Goal: Task Accomplishment & Management: Manage account settings

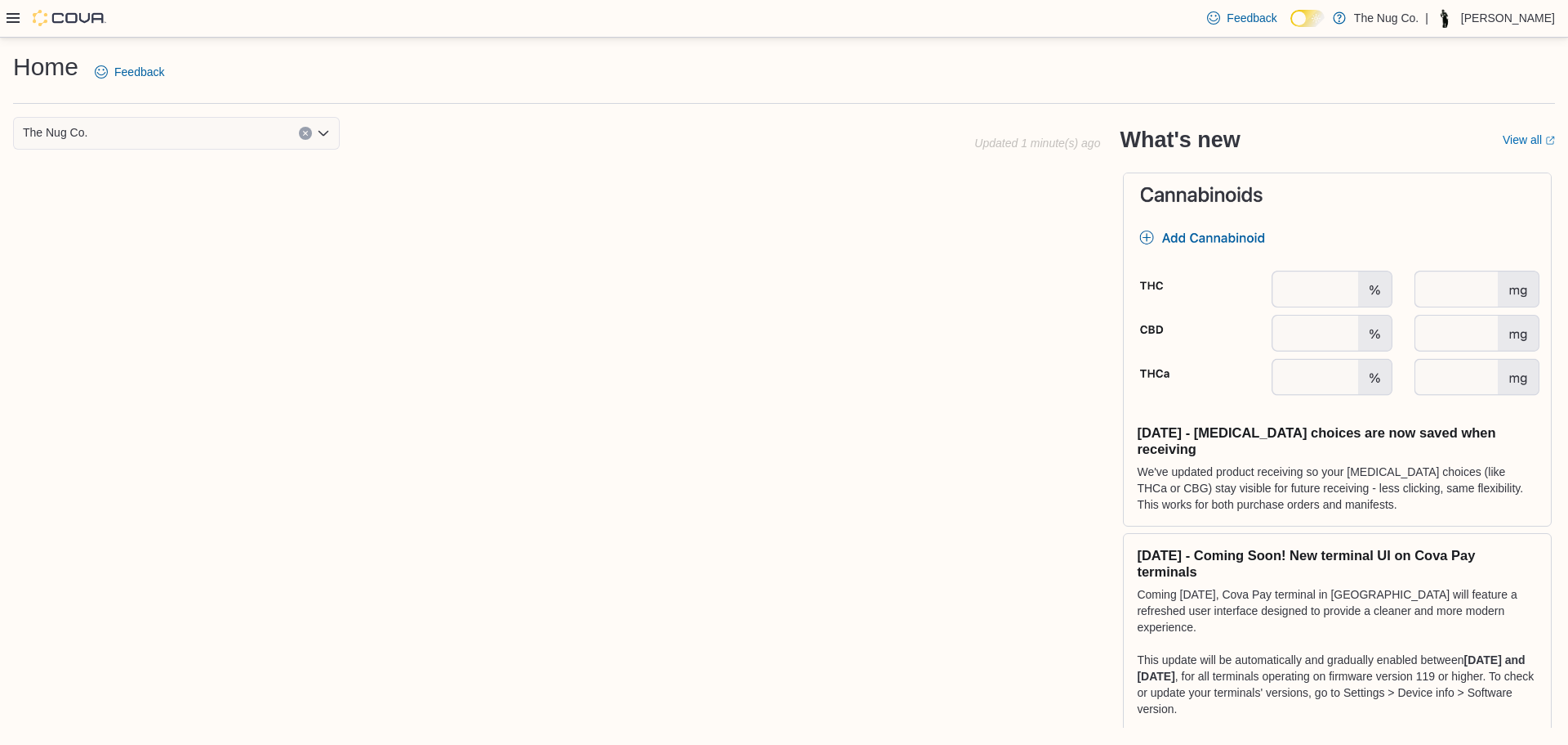
click at [8, 26] on div at bounding box center [56, 18] width 99 height 16
click at [14, 19] on icon at bounding box center [12, 18] width 13 height 10
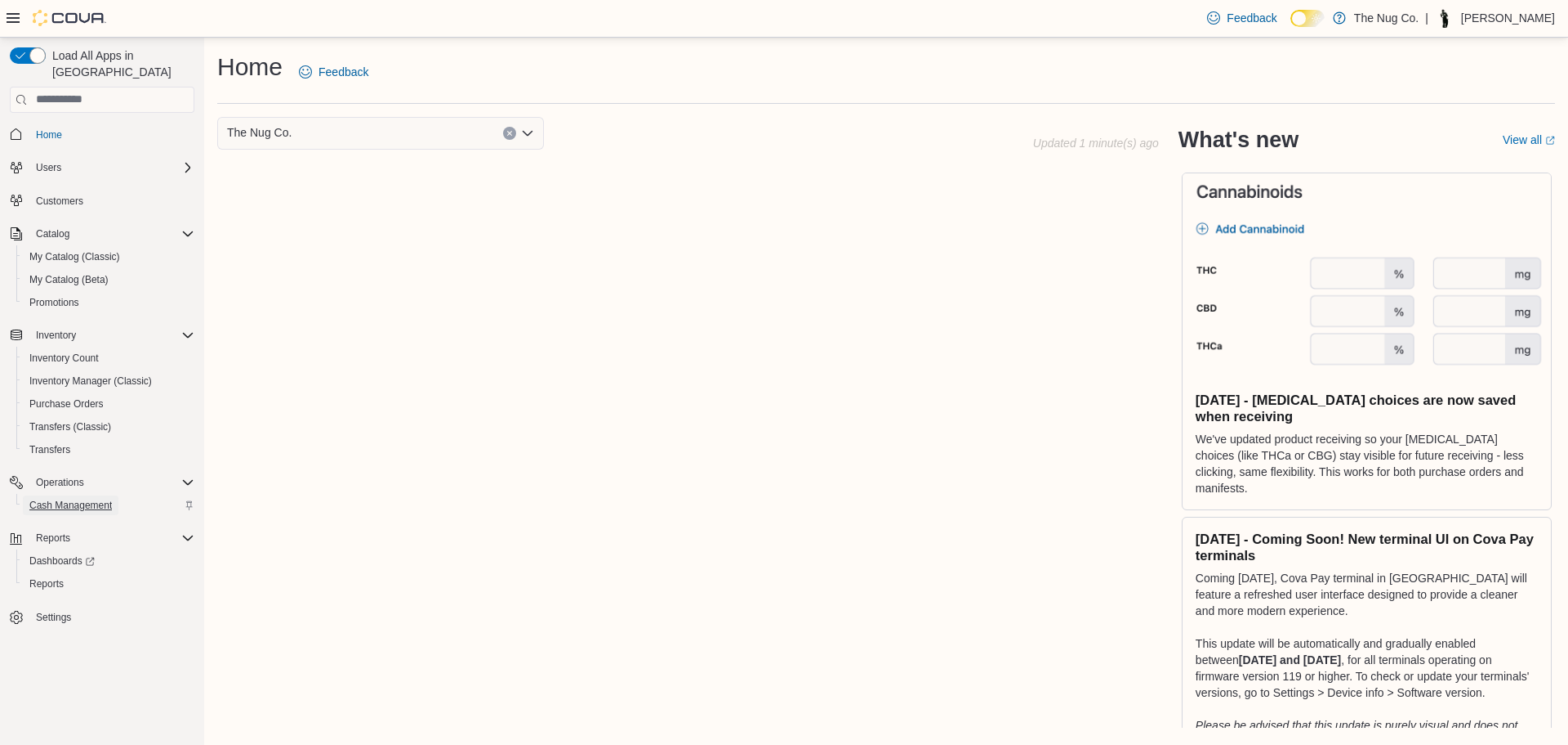
click at [42, 498] on span "Cash Management" at bounding box center [70, 505] width 82 height 13
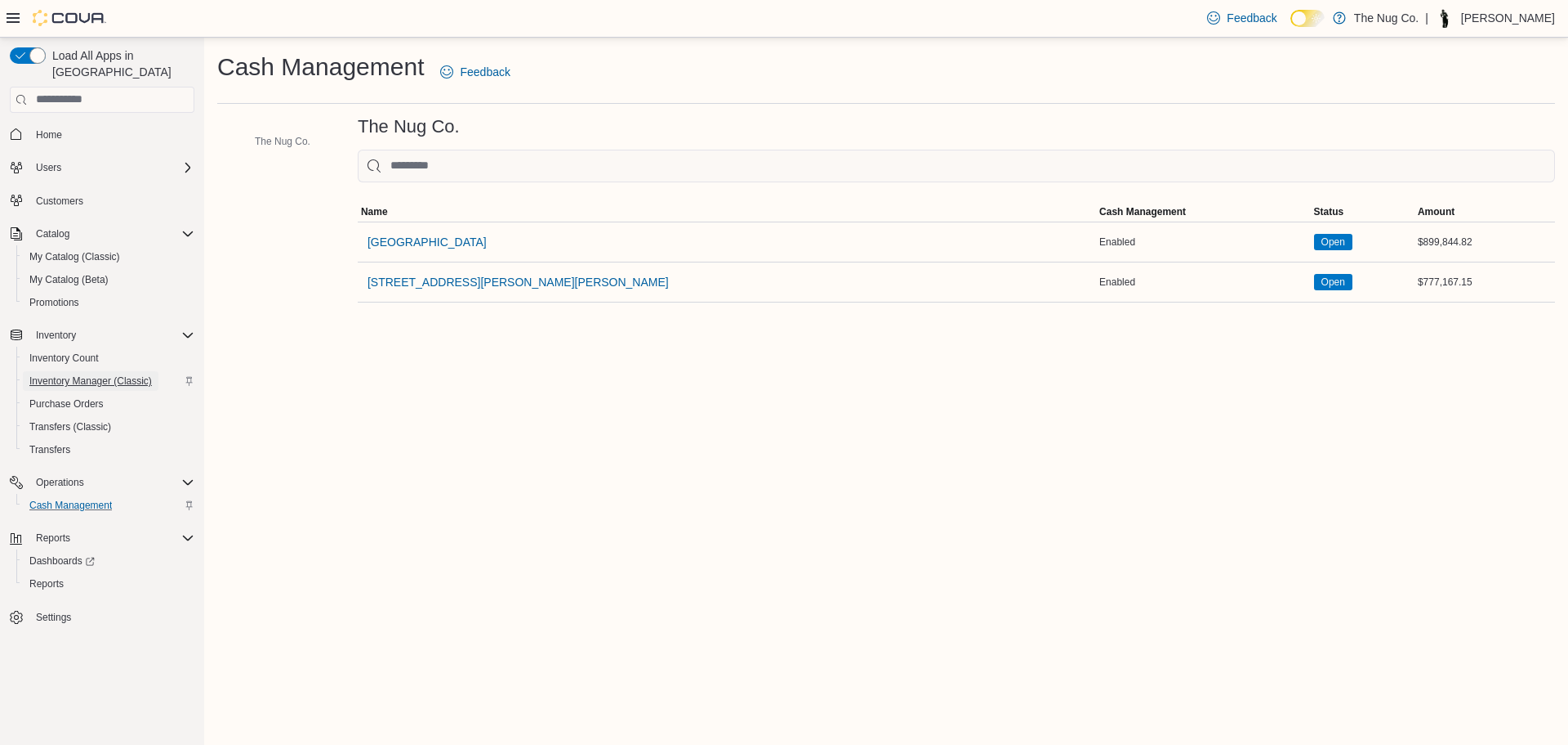
click at [54, 371] on span "Inventory Manager (Classic)" at bounding box center [90, 380] width 122 height 20
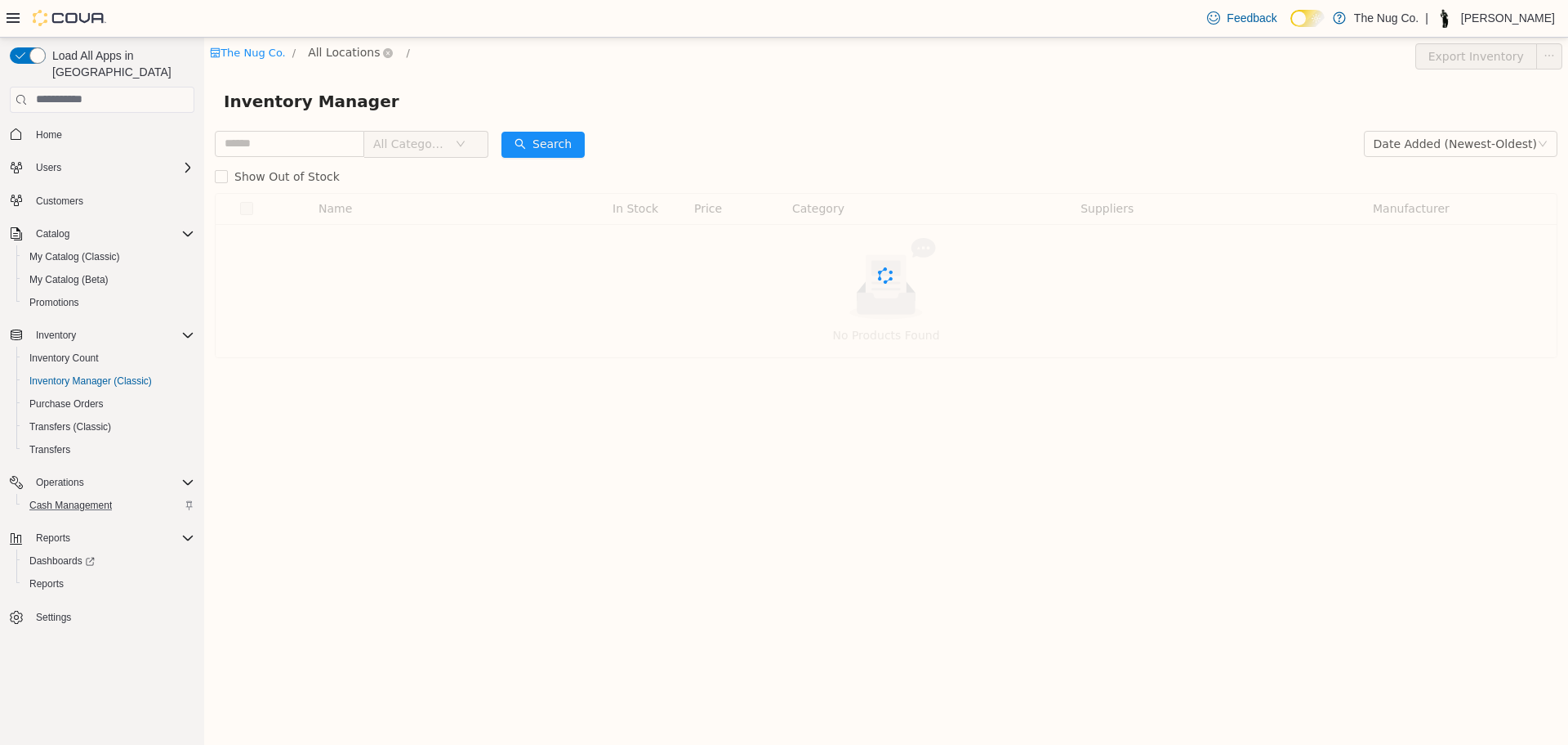
click at [336, 47] on span "All Locations" at bounding box center [343, 51] width 72 height 18
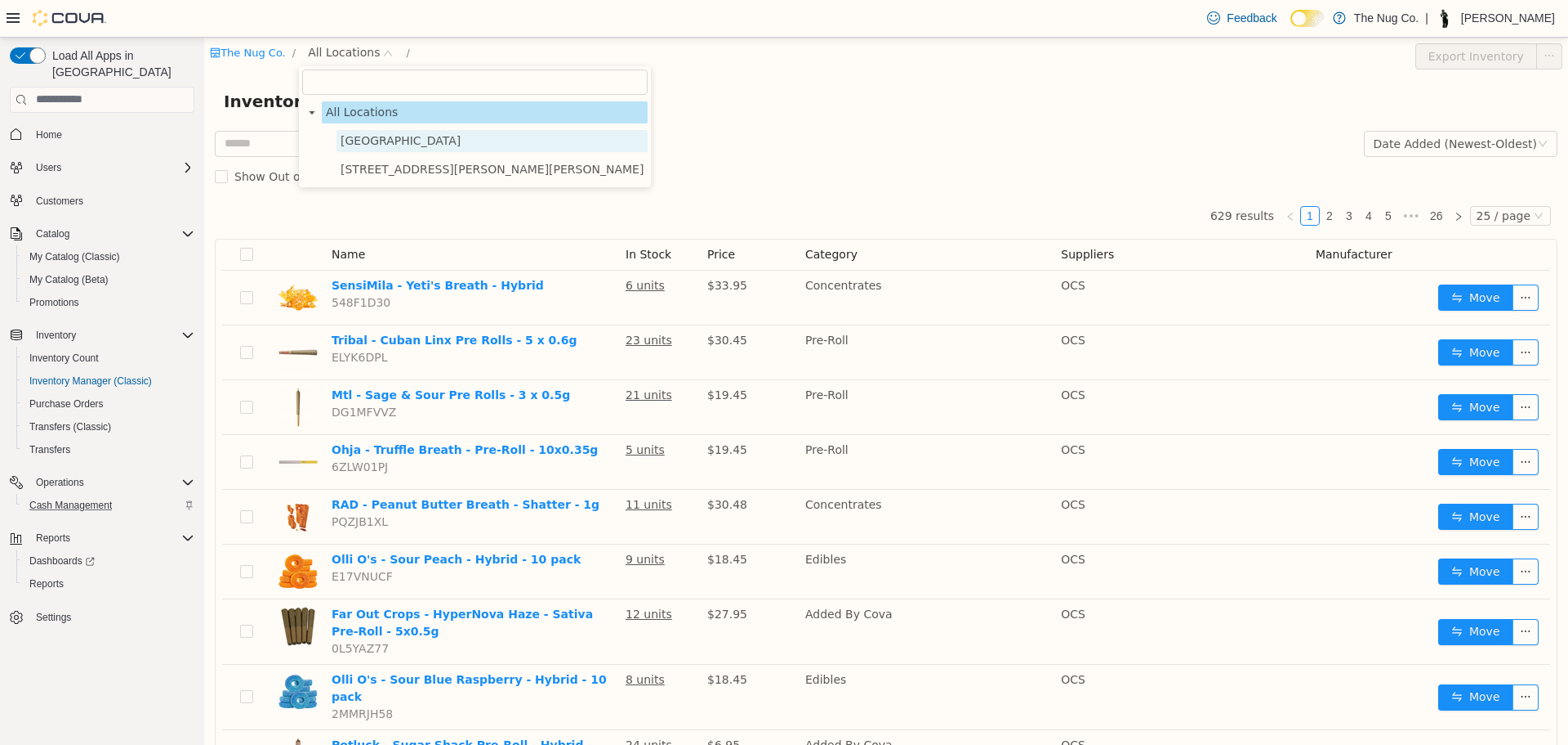
click at [369, 145] on span "[GEOGRAPHIC_DATA]" at bounding box center [400, 139] width 120 height 13
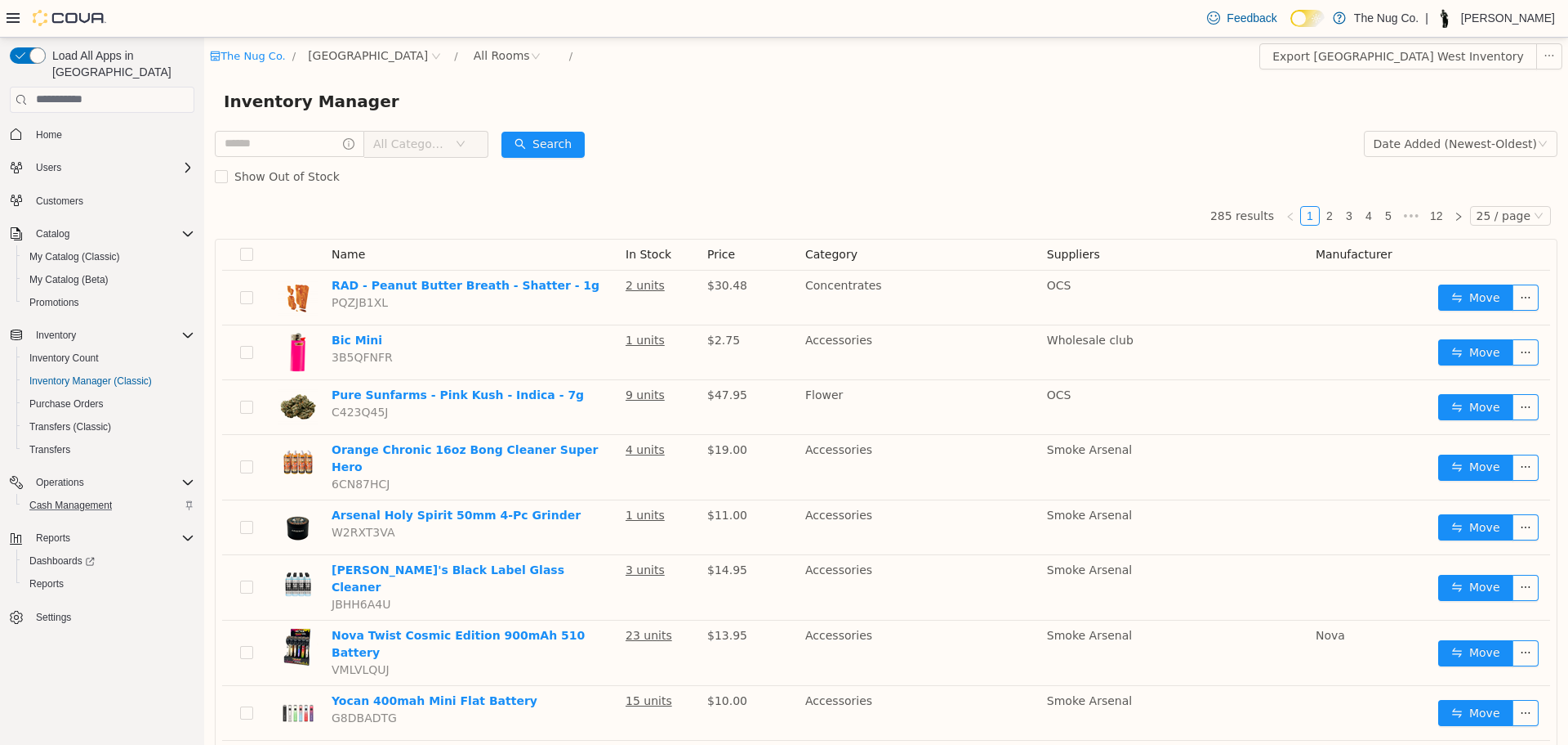
click at [391, 143] on span "All Categories" at bounding box center [410, 143] width 74 height 16
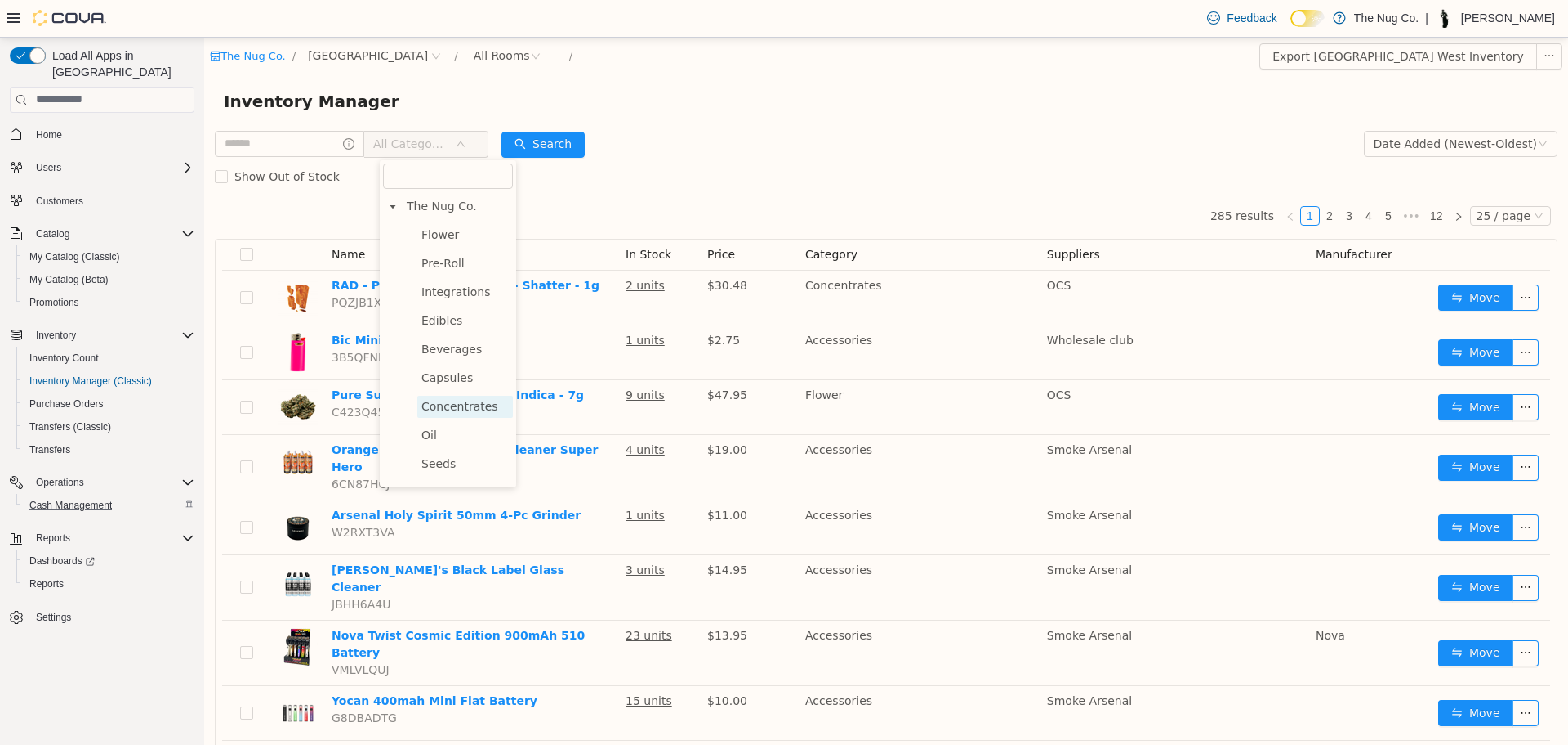
click at [442, 401] on span "Concentrates" at bounding box center [460, 405] width 77 height 13
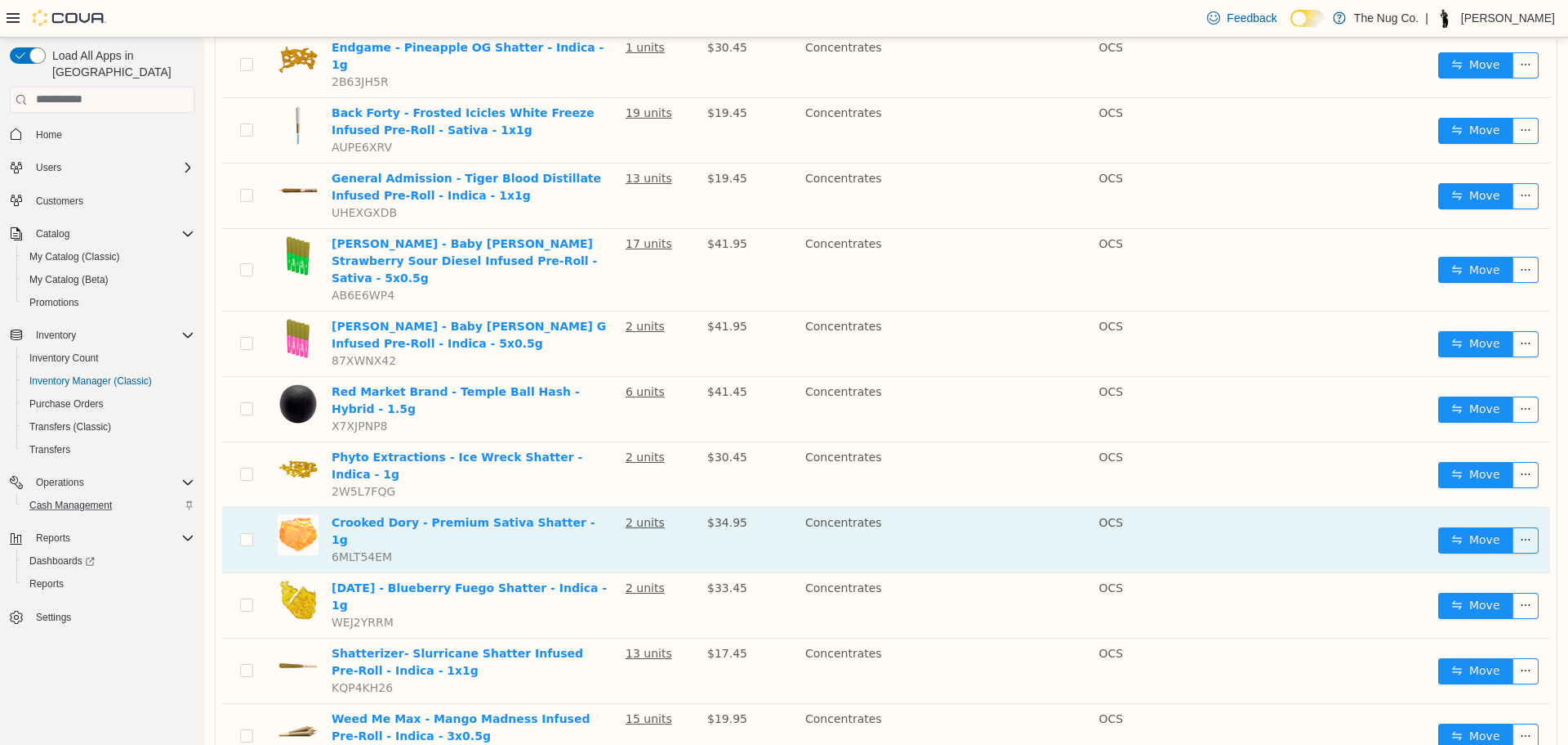
scroll to position [1122, 0]
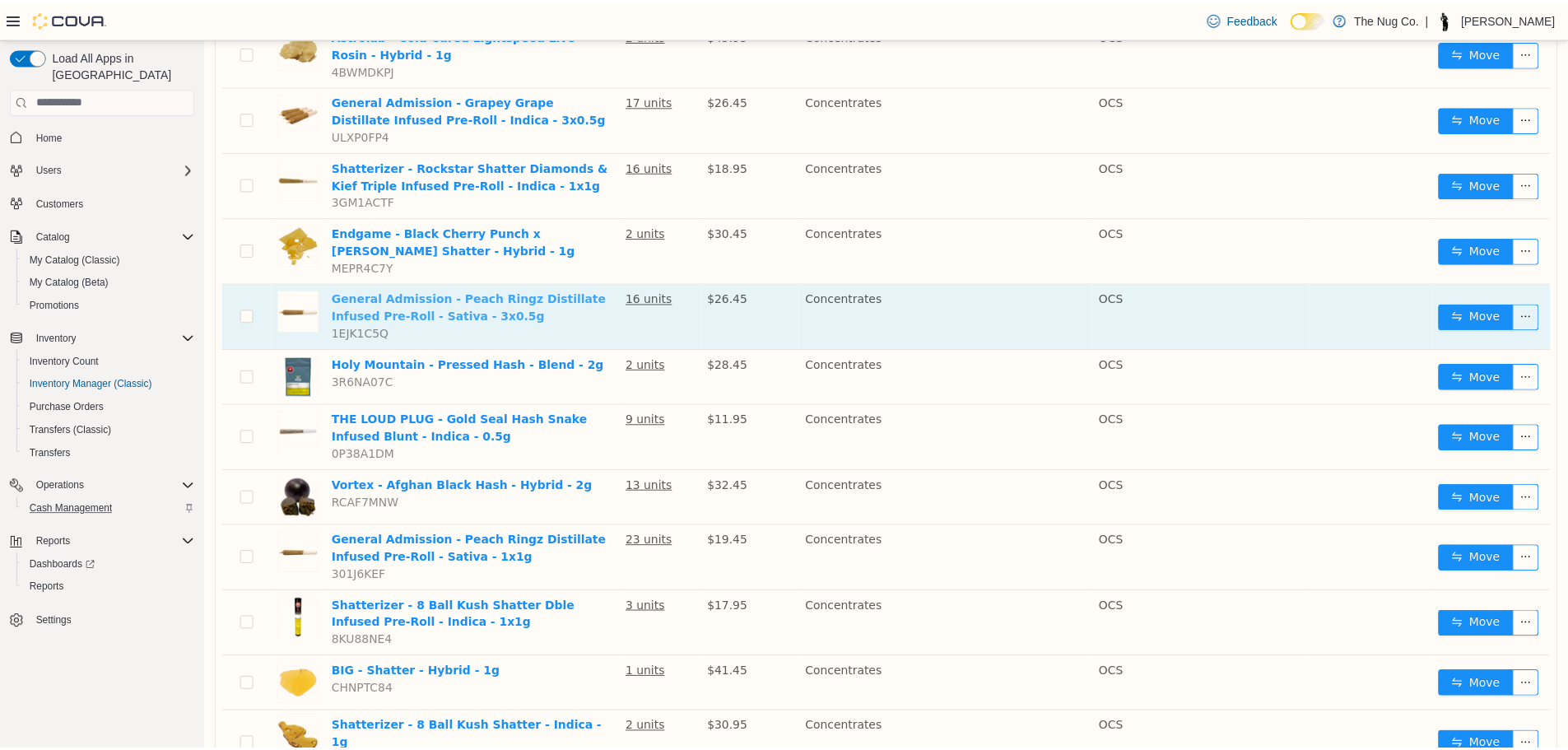
scroll to position [43, 0]
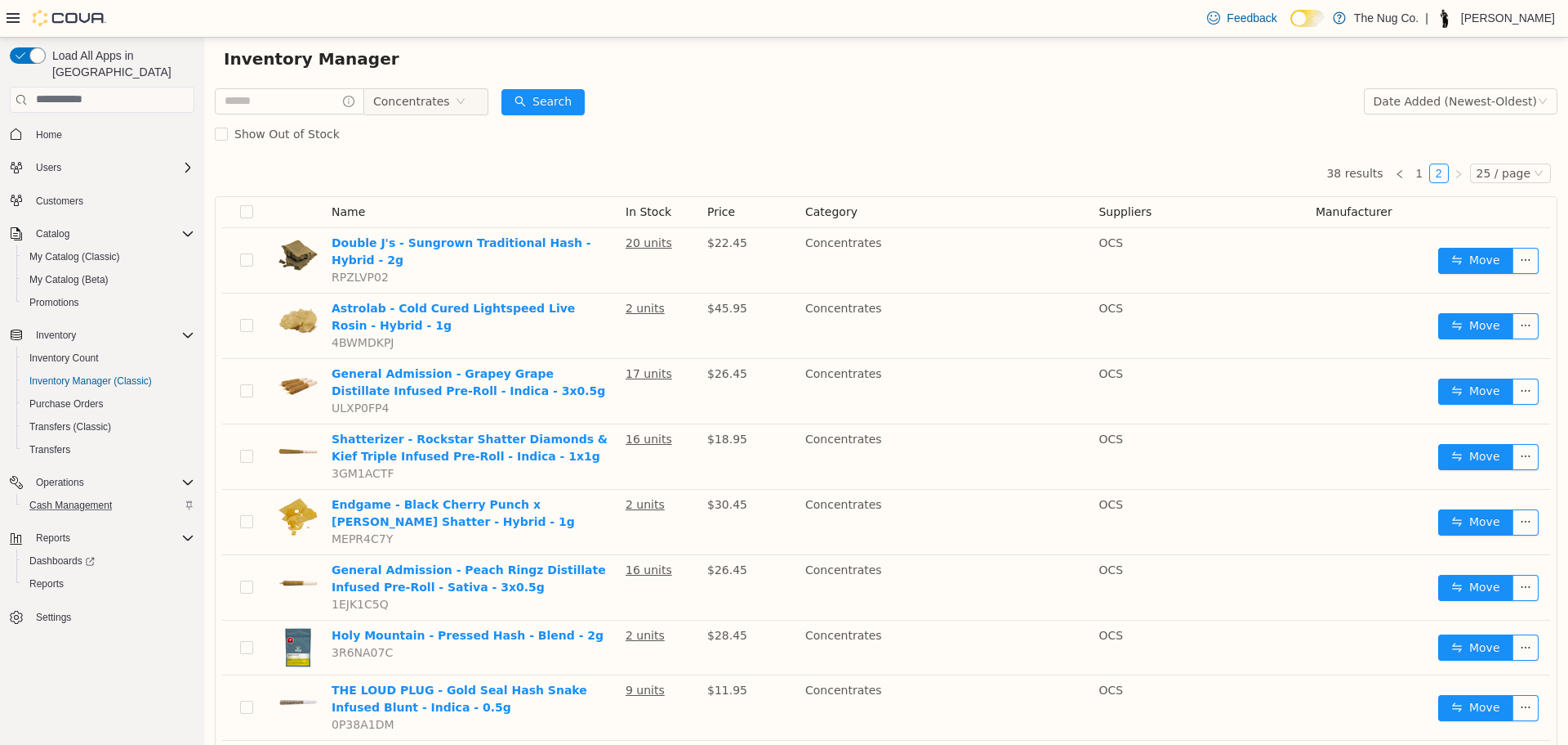
click at [10, 11] on div at bounding box center [56, 18] width 99 height 16
click at [11, 16] on icon at bounding box center [12, 18] width 13 height 13
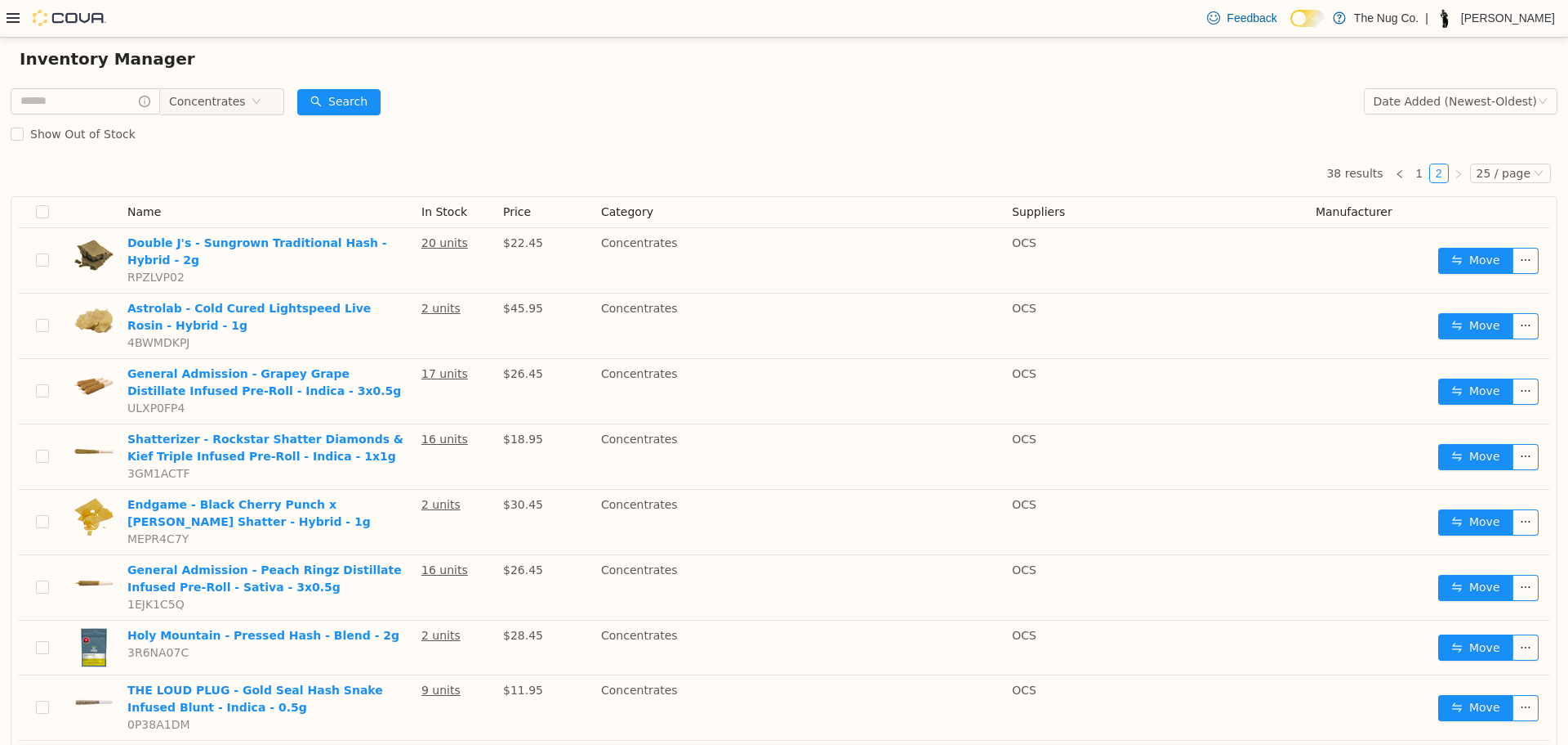
click at [11, 16] on icon at bounding box center [12, 18] width 13 height 13
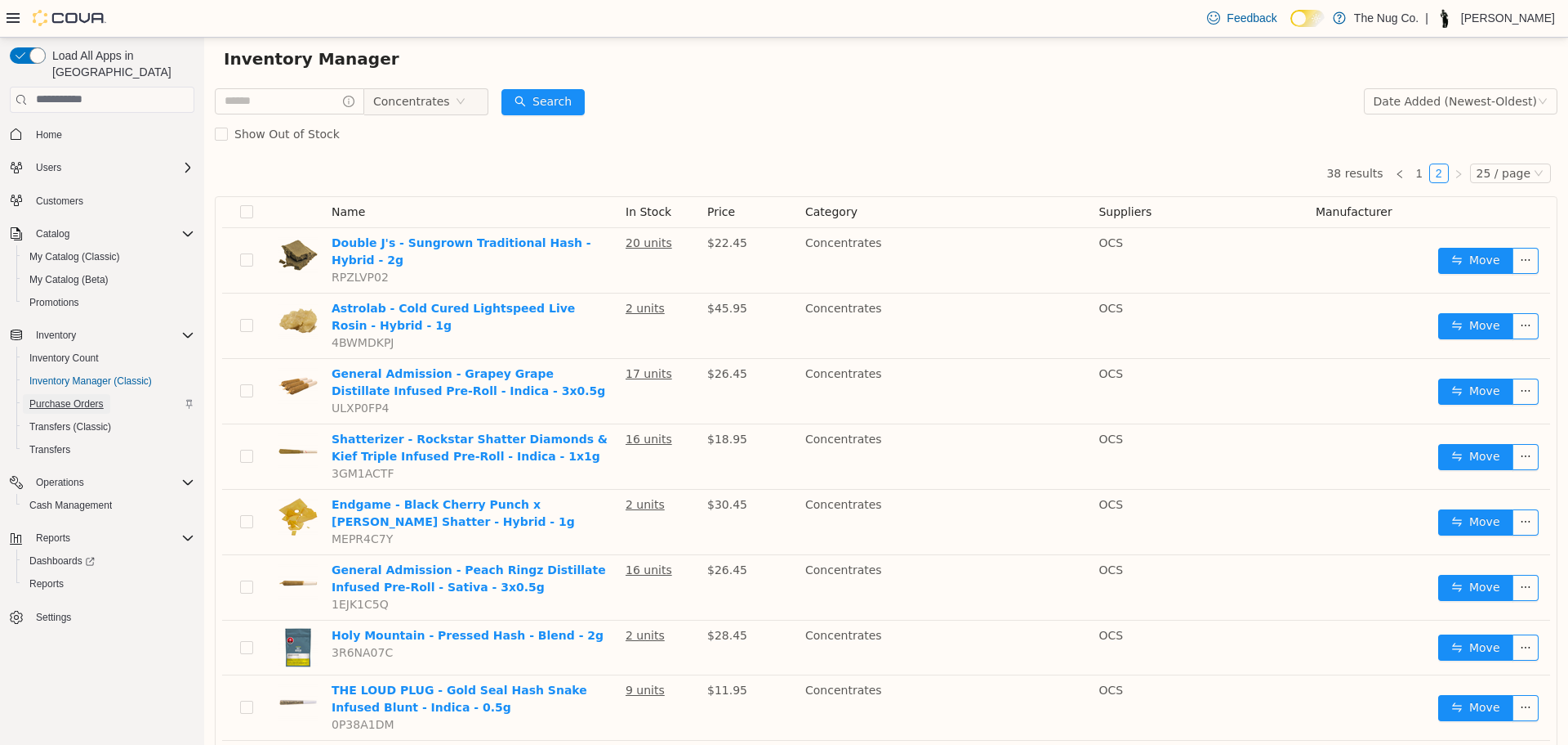
click at [63, 397] on span "Purchase Orders" at bounding box center [66, 404] width 74 height 13
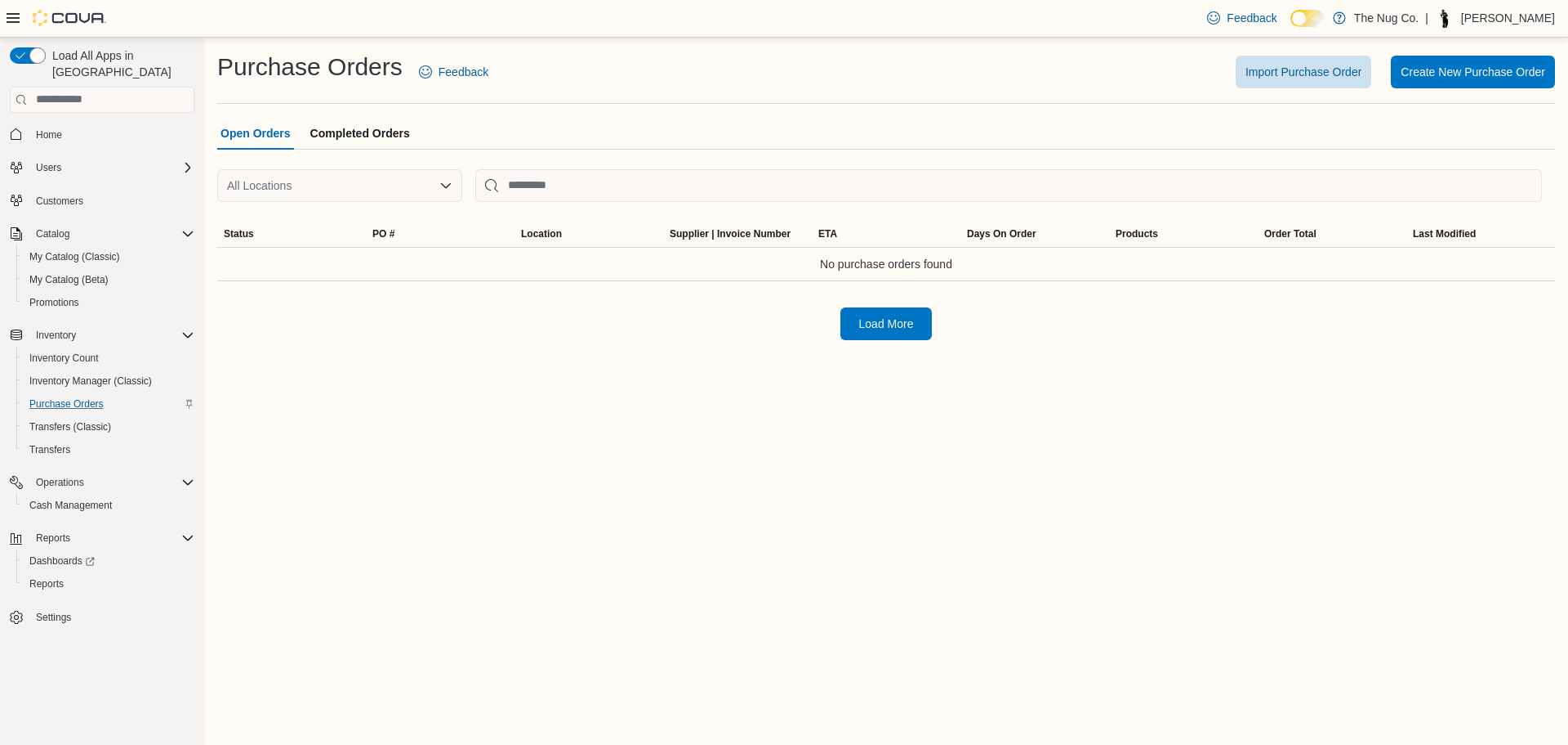
click at [325, 133] on span "Completed Orders" at bounding box center [360, 133] width 99 height 33
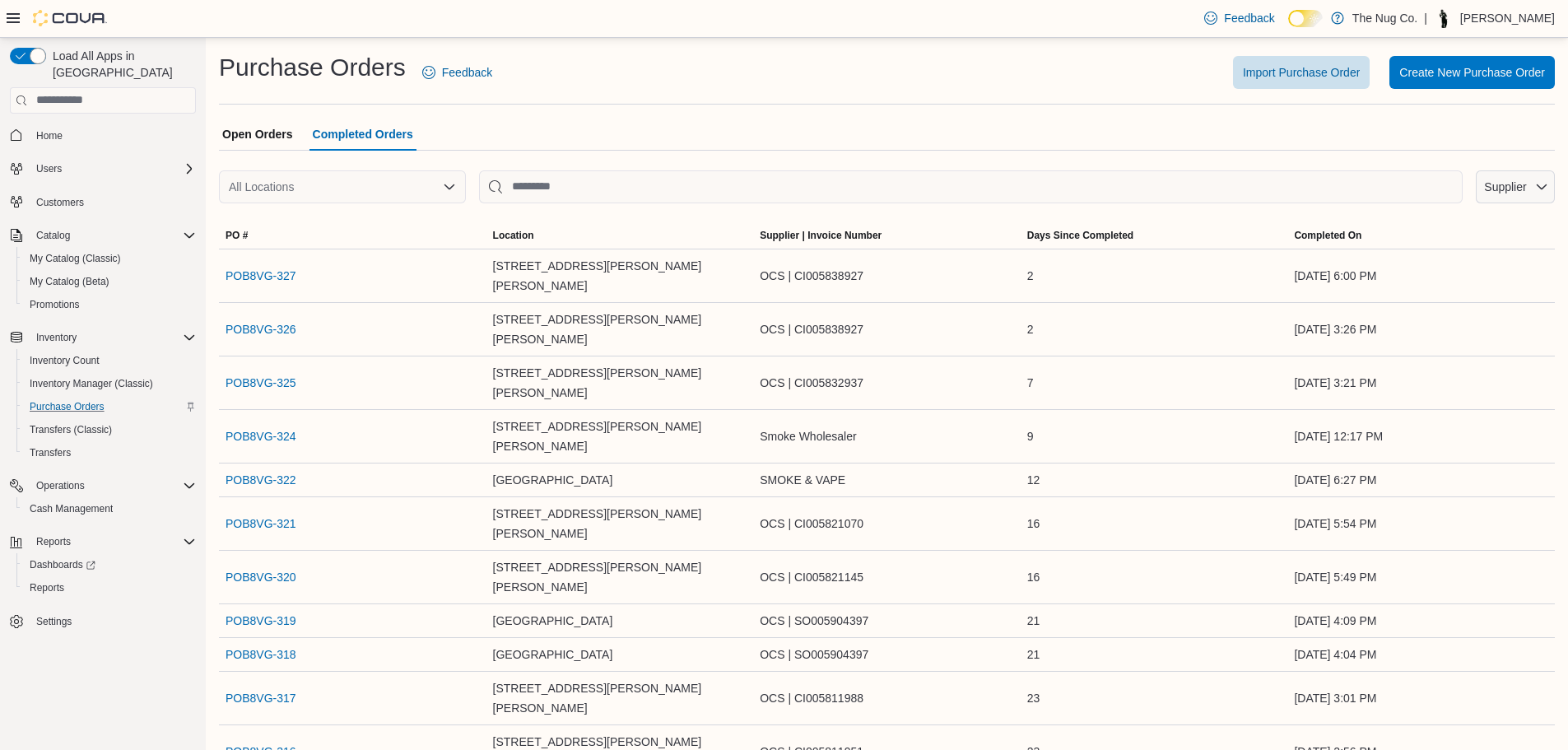
click at [238, 130] on span "Open Orders" at bounding box center [257, 134] width 71 height 33
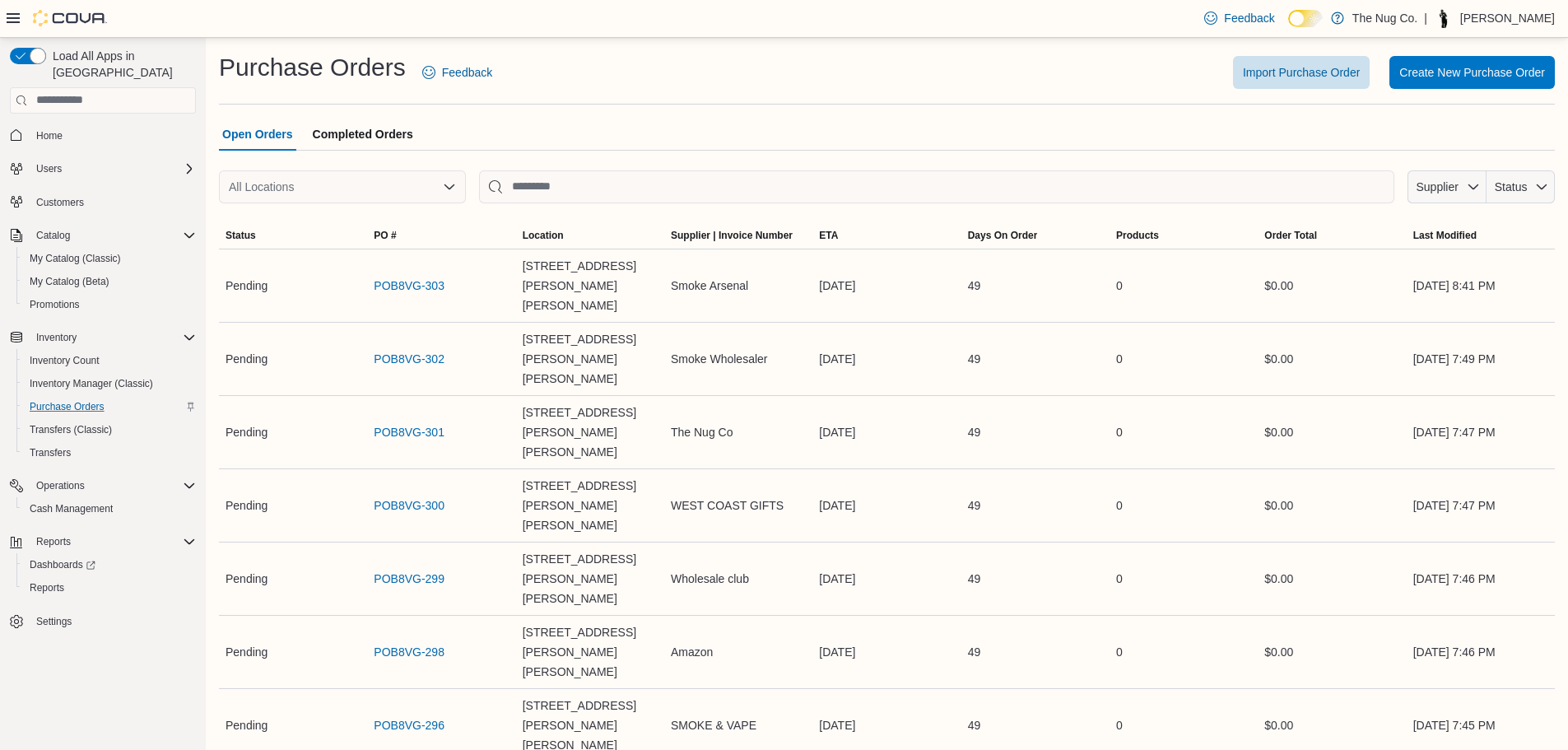
click at [376, 130] on span "Completed Orders" at bounding box center [363, 134] width 100 height 33
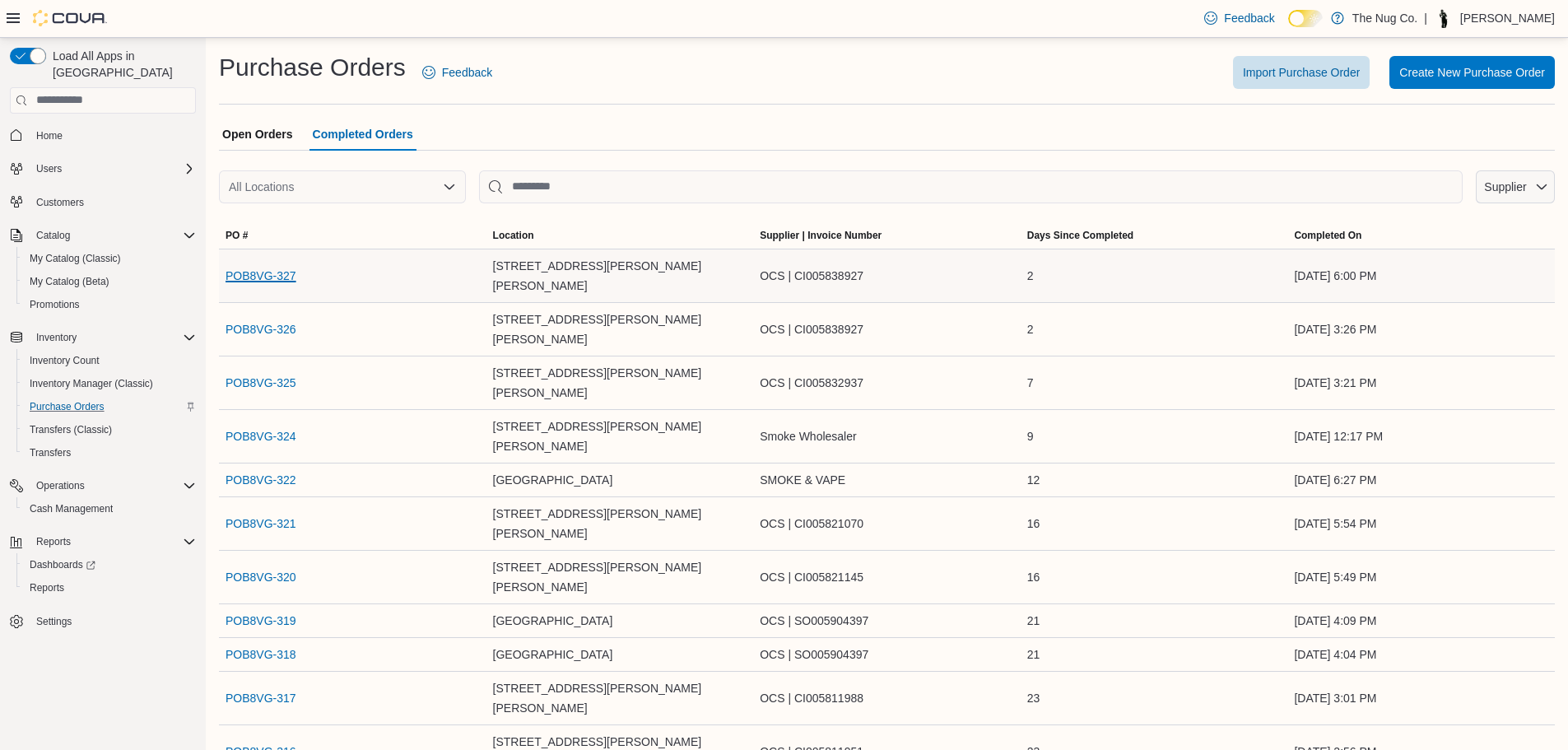
click at [280, 267] on link "POB8VG-327" at bounding box center [260, 276] width 71 height 20
click at [263, 320] on link "POB8VG-326" at bounding box center [260, 329] width 71 height 20
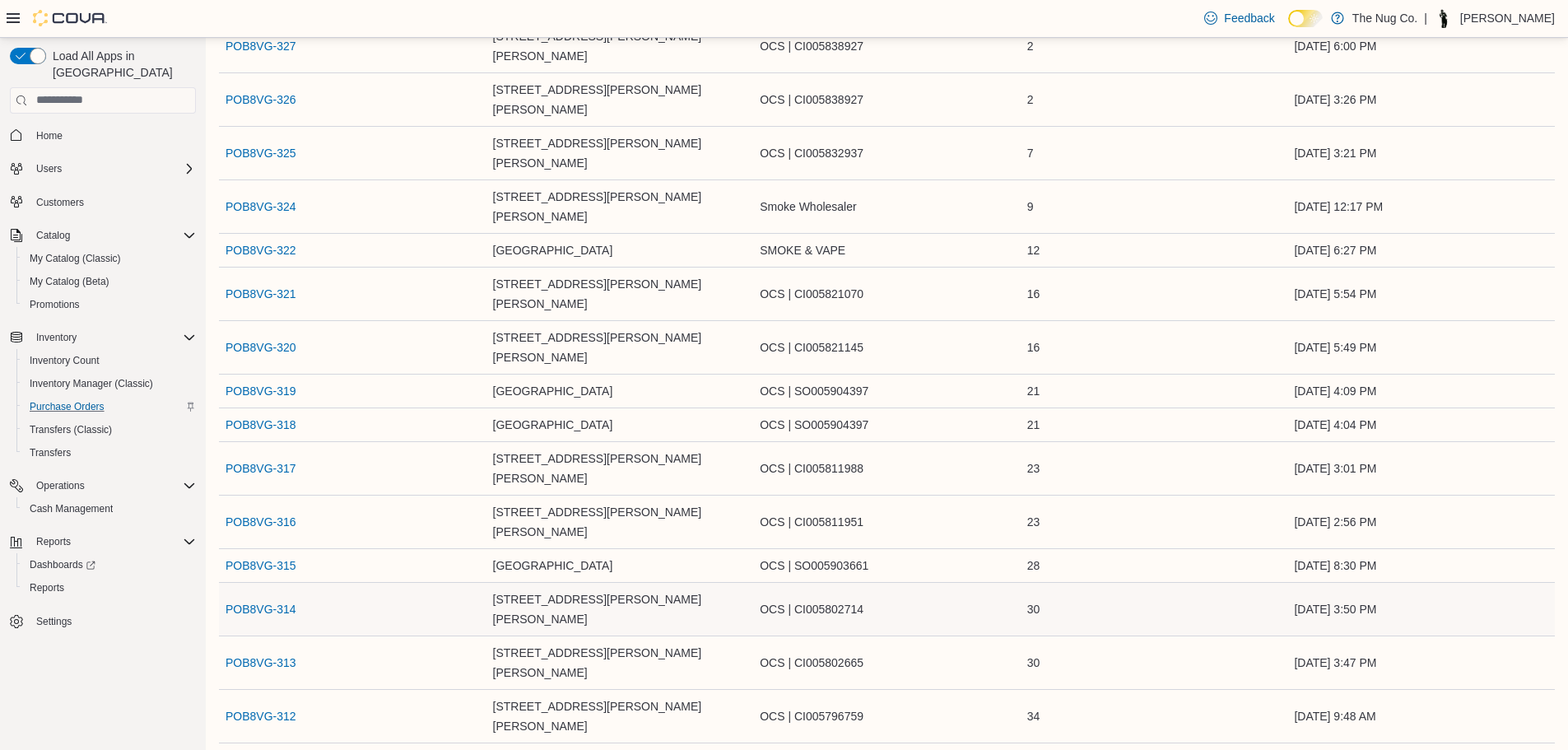
scroll to position [164, 0]
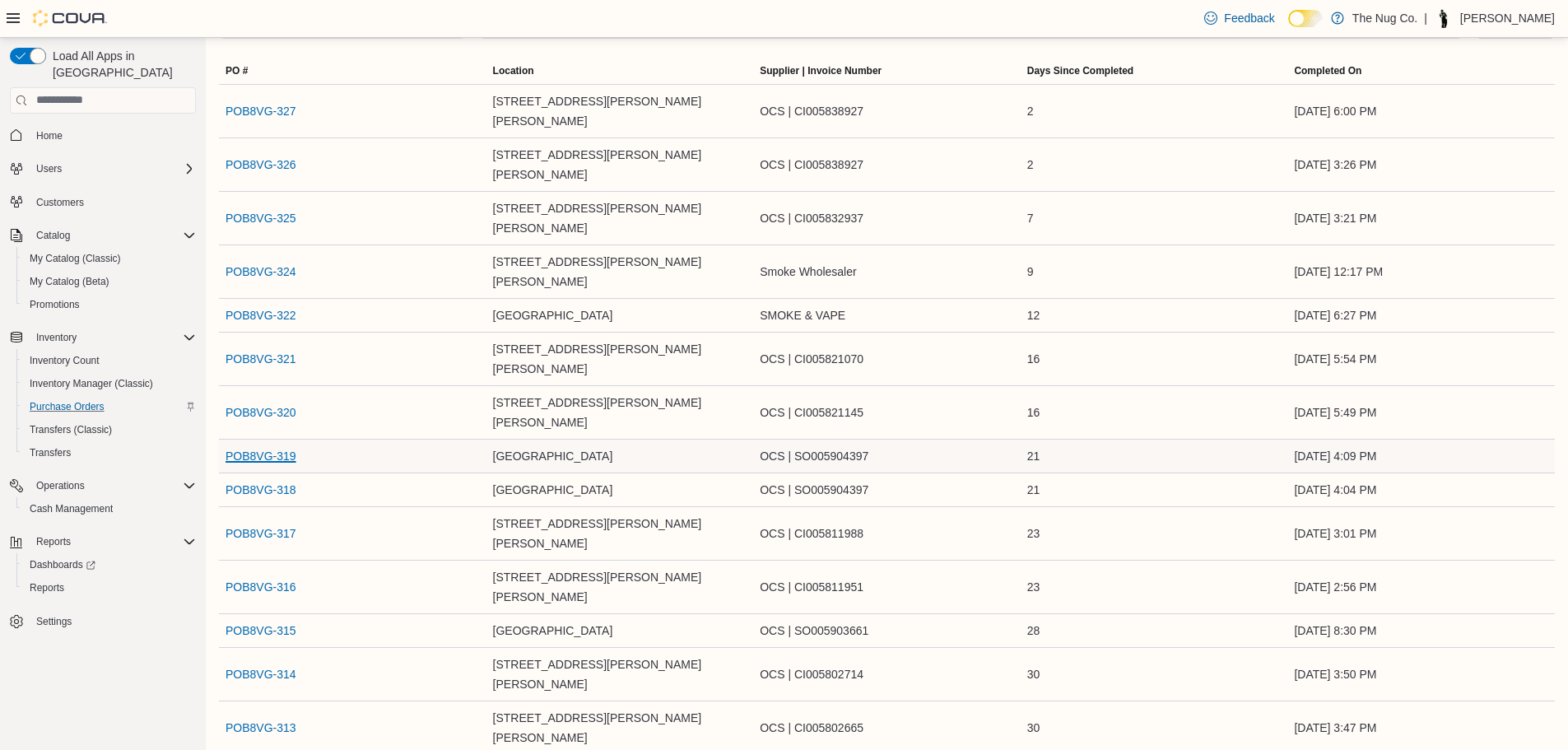
click at [228, 446] on link "POB8VG-319" at bounding box center [260, 455] width 71 height 20
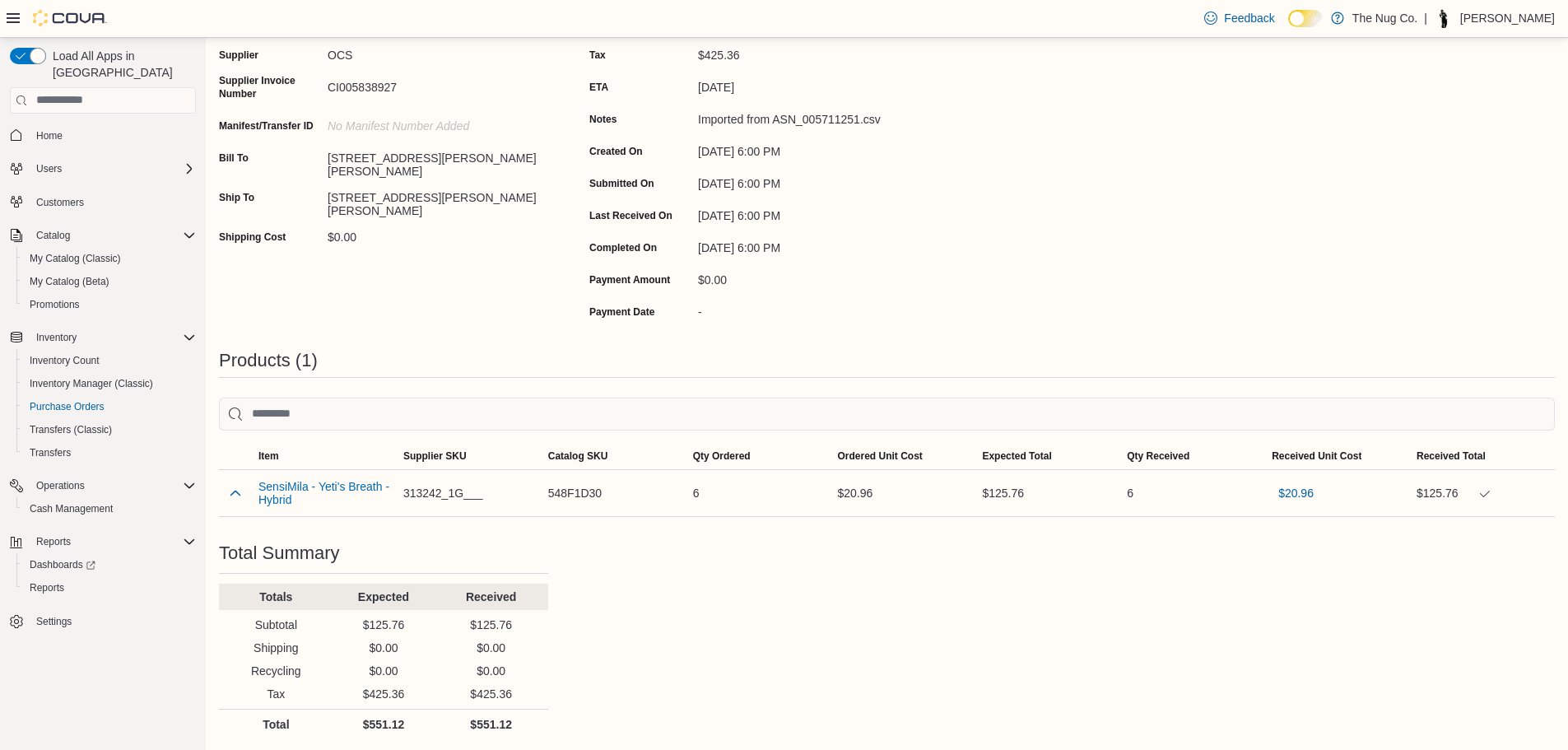
scroll to position [173, 0]
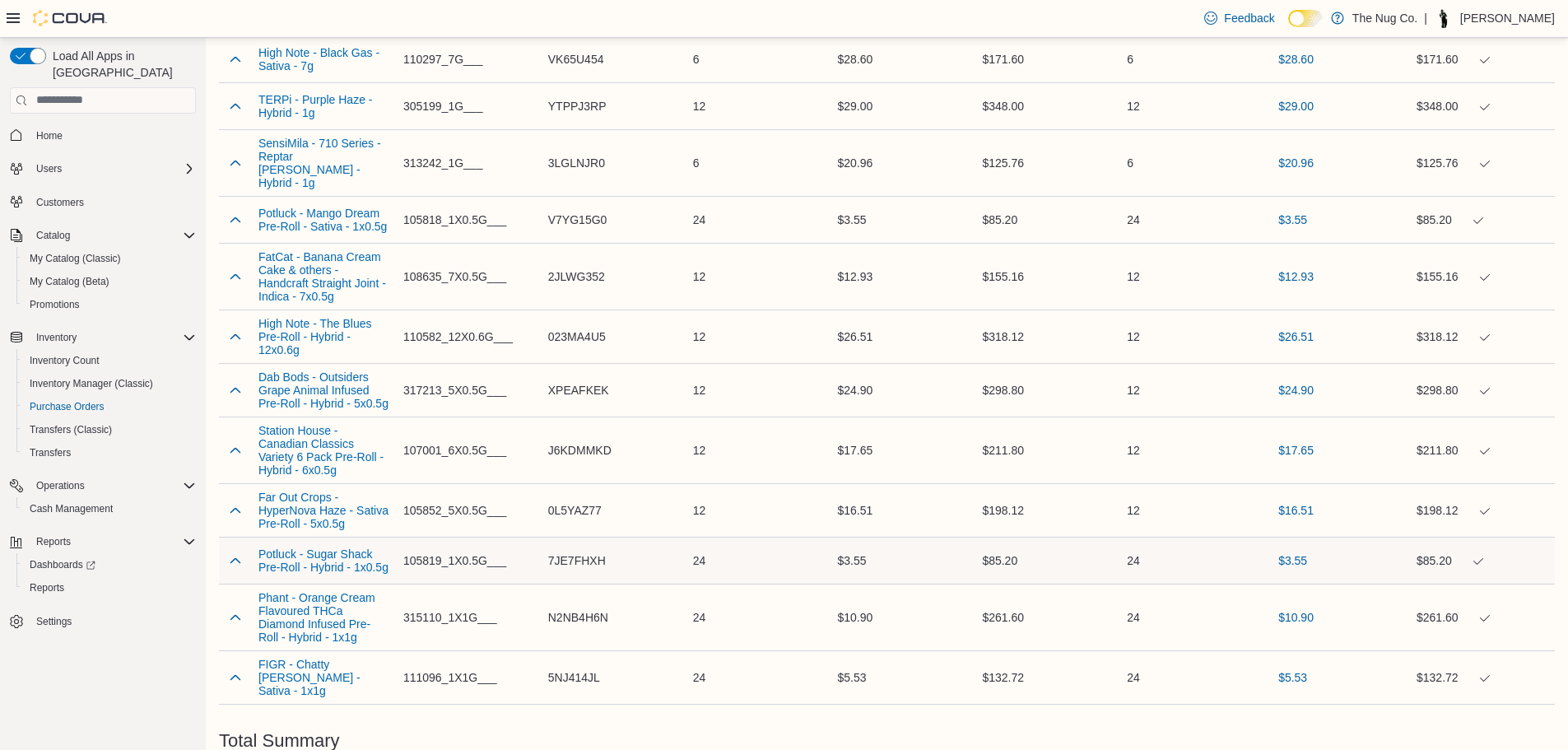
scroll to position [1102, 0]
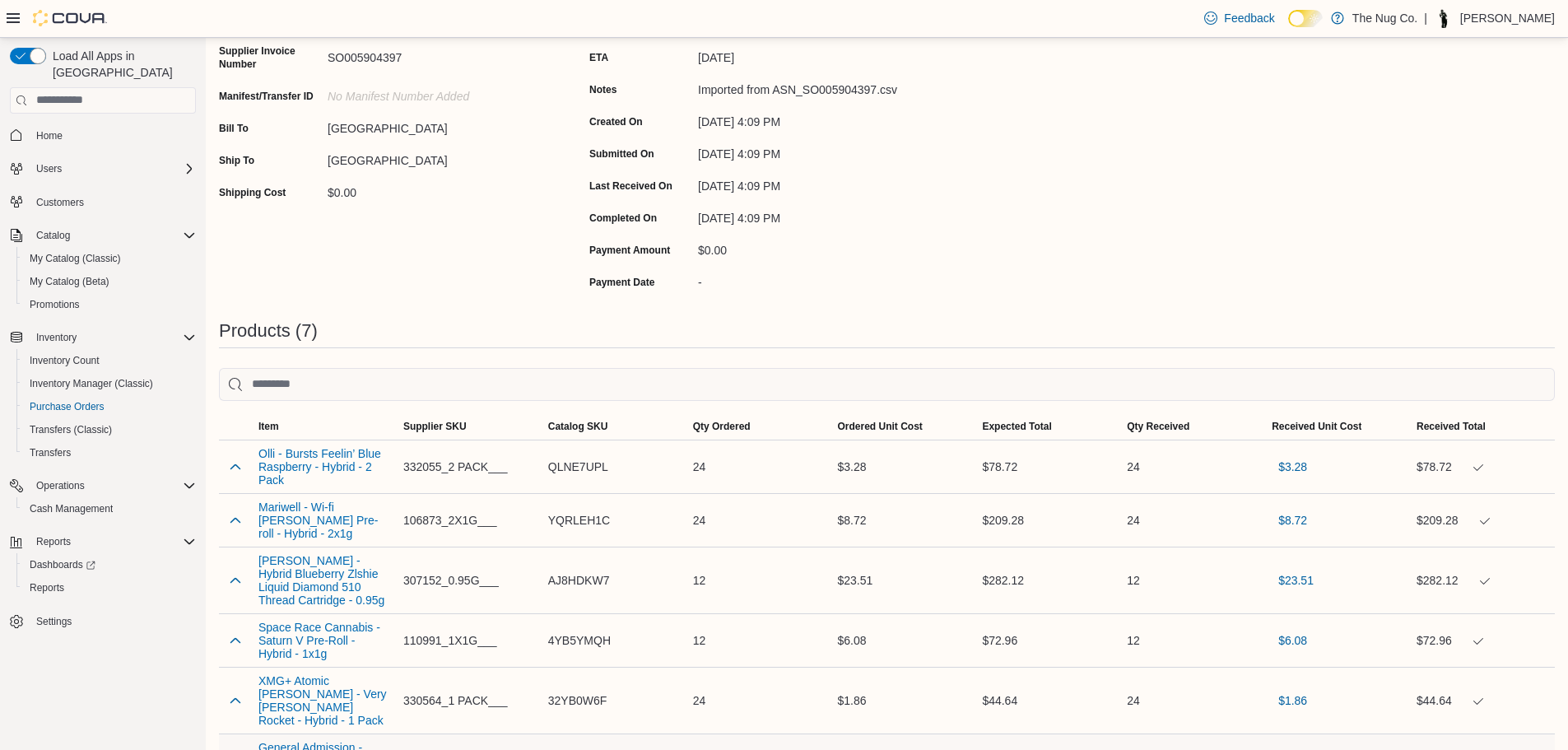
scroll to position [412, 0]
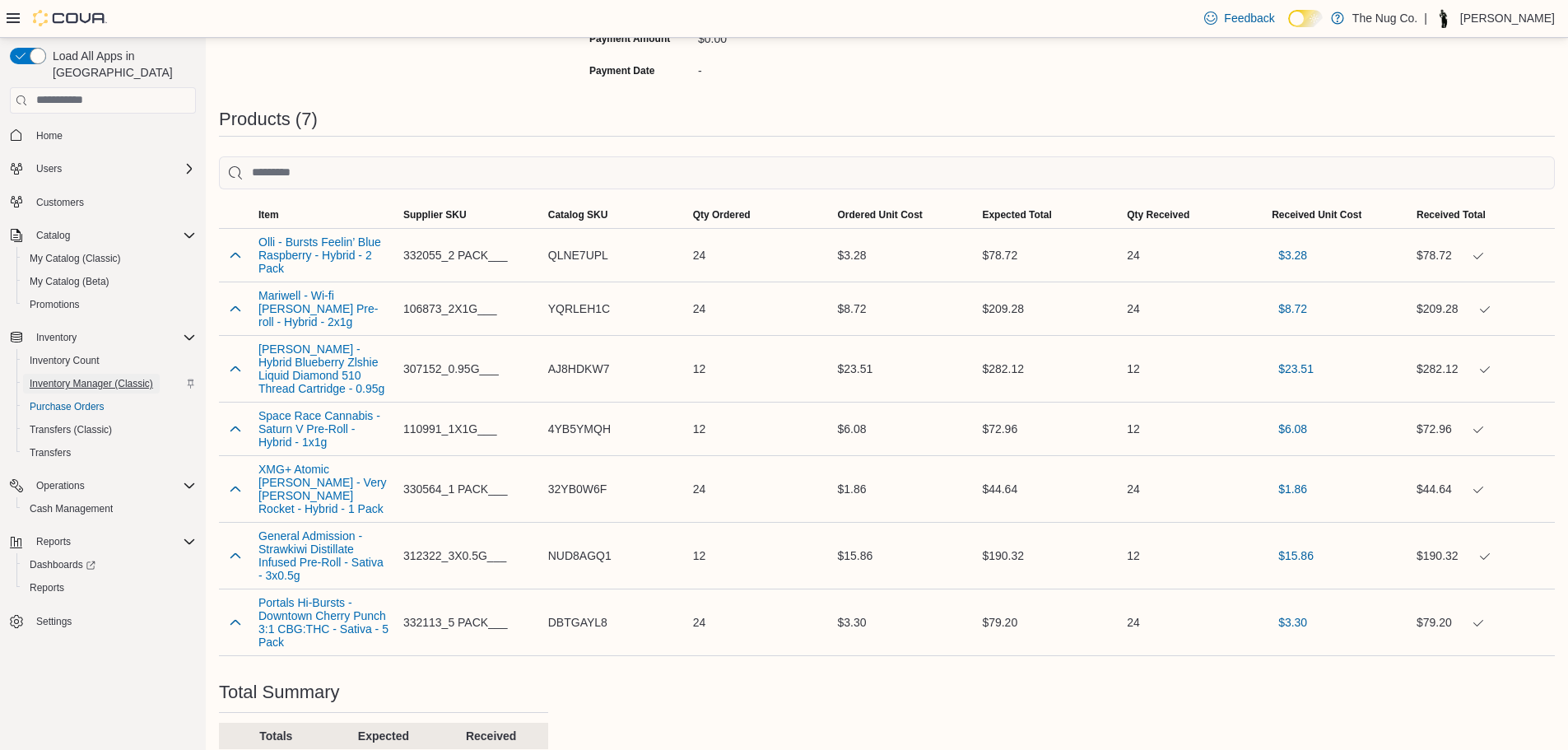
click at [88, 377] on span "Inventory Manager (Classic)" at bounding box center [91, 383] width 123 height 13
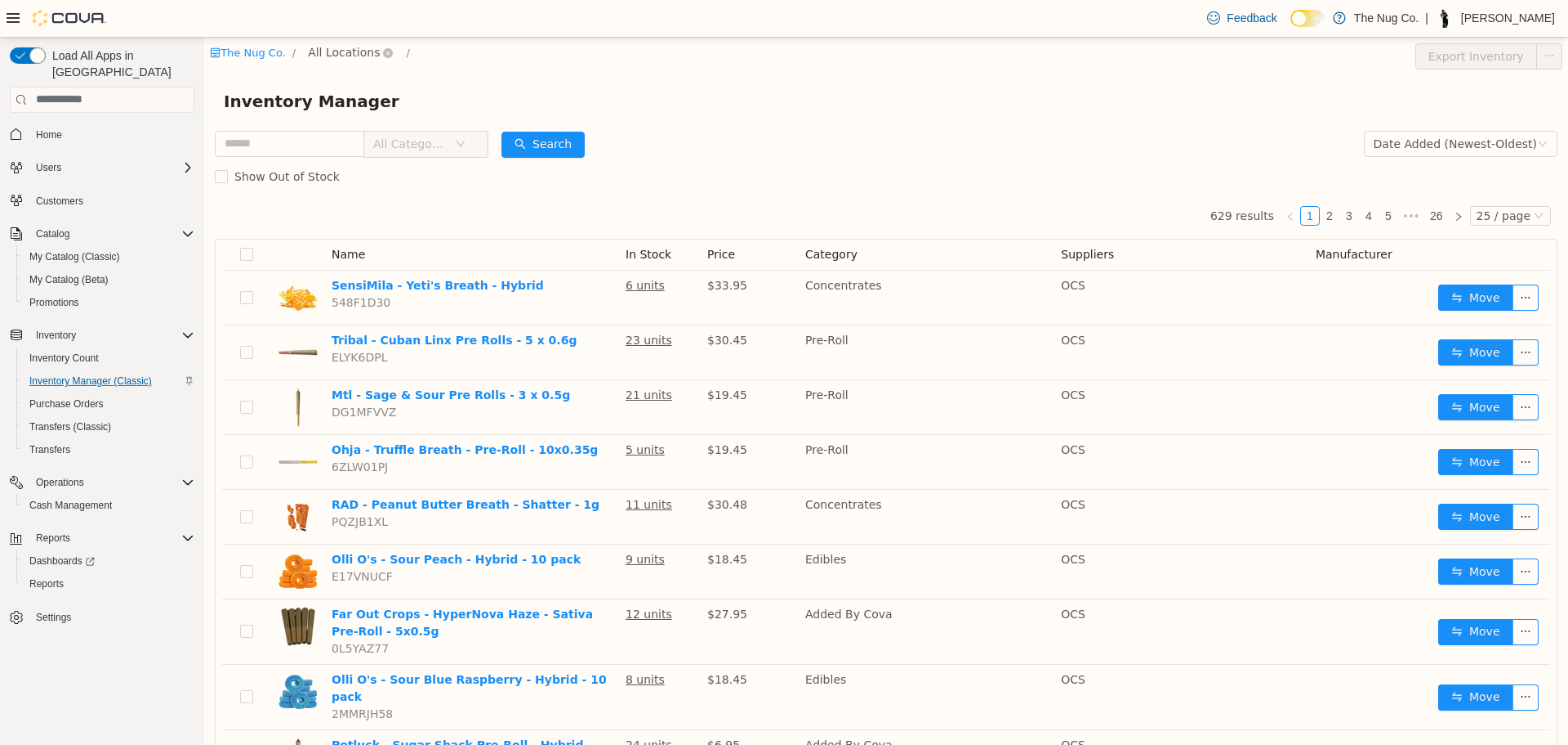
click at [337, 60] on span "All Locations" at bounding box center [351, 52] width 98 height 20
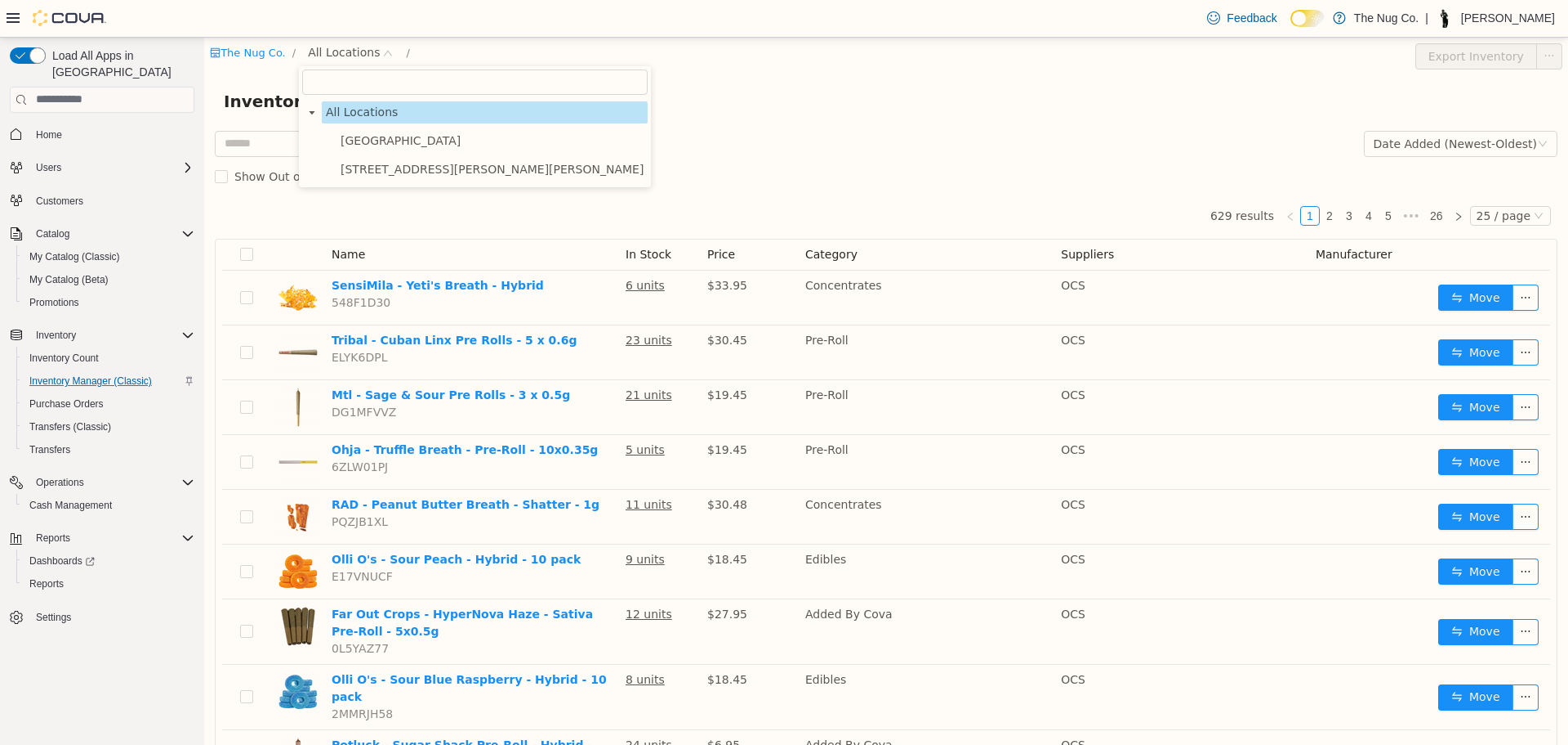
click at [367, 152] on ul "[GEOGRAPHIC_DATA][STREET_ADDRESS][PERSON_NAME]" at bounding box center [475, 154] width 346 height 51
click at [368, 137] on span "[GEOGRAPHIC_DATA]" at bounding box center [400, 139] width 120 height 13
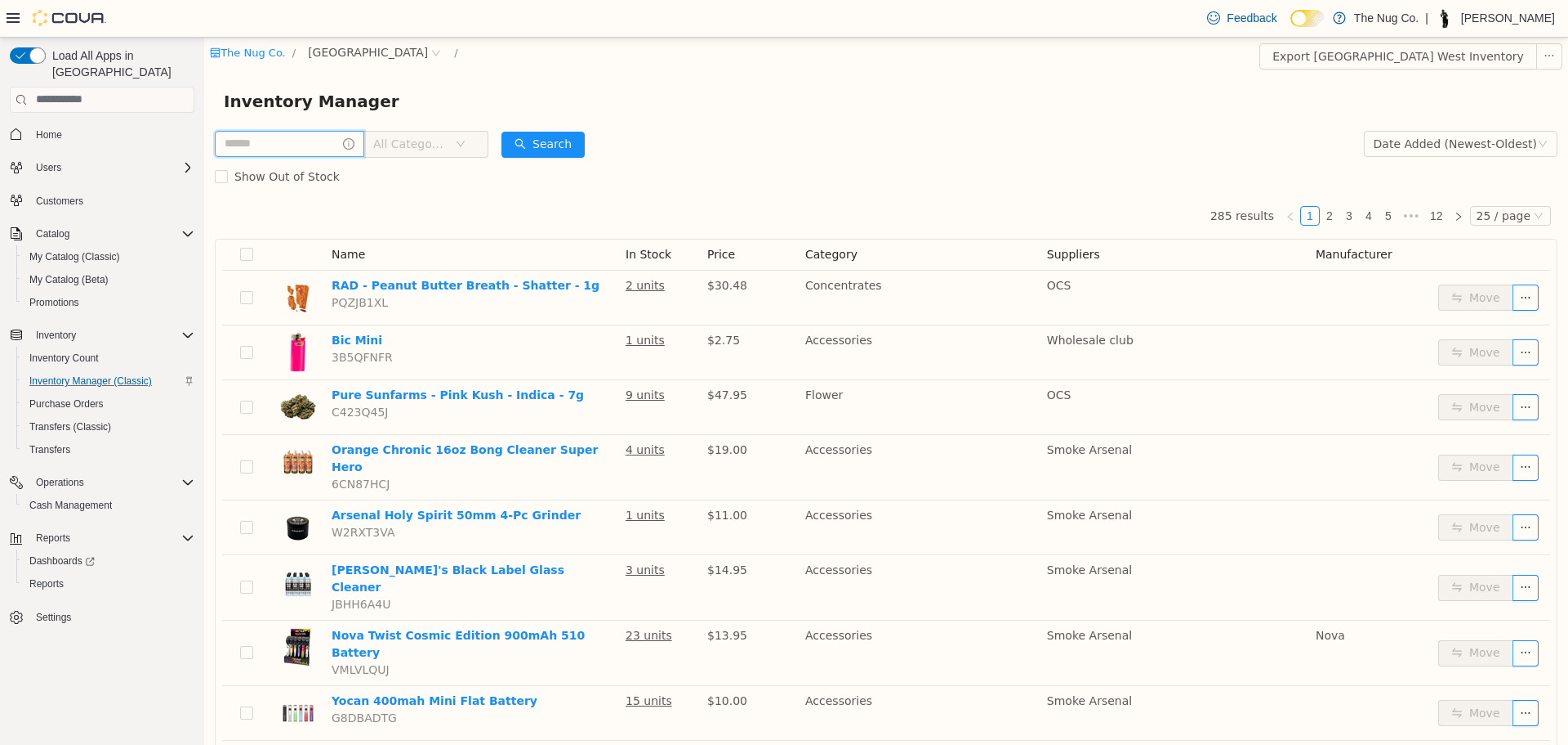
click at [272, 154] on input "text" at bounding box center [289, 143] width 150 height 26
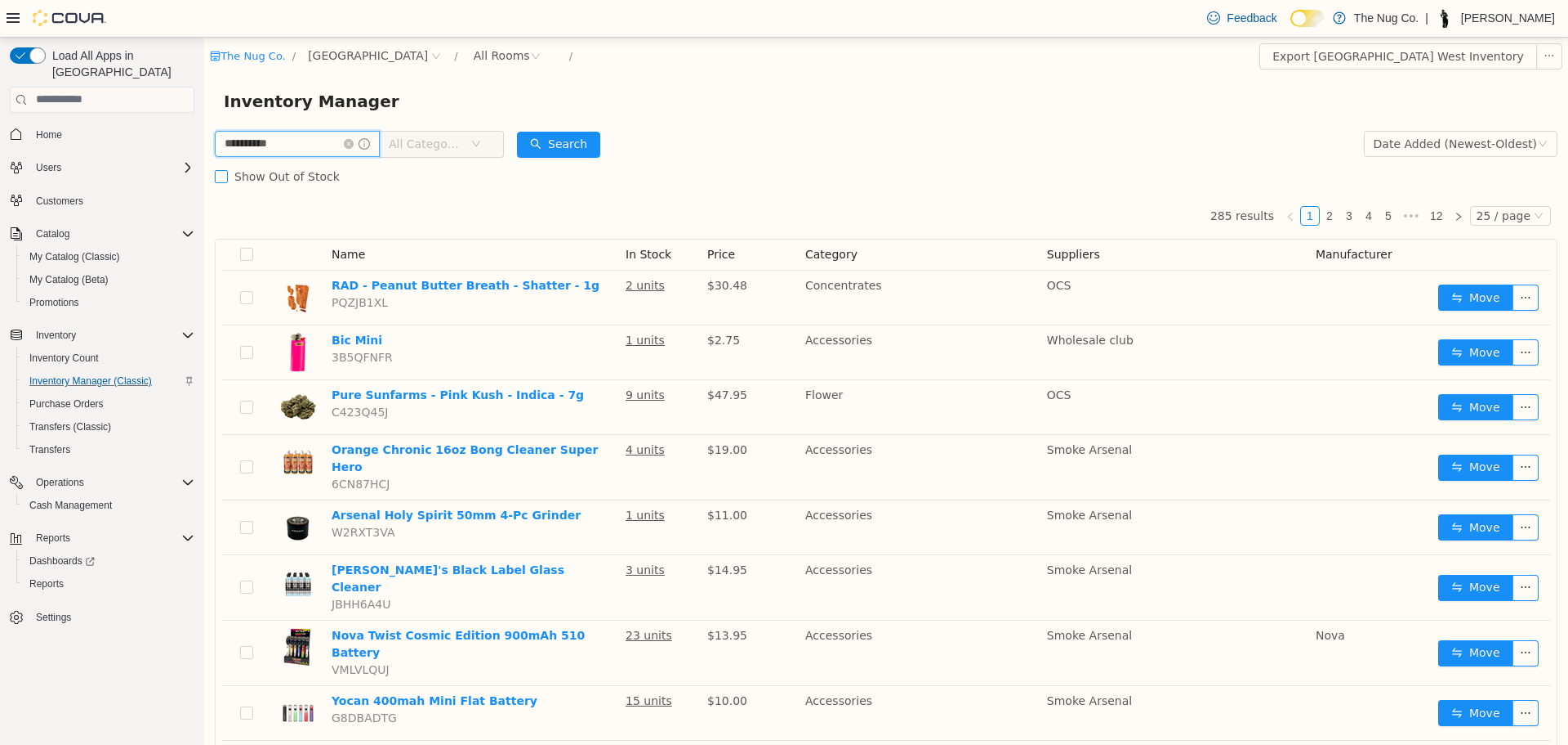
type input "**********"
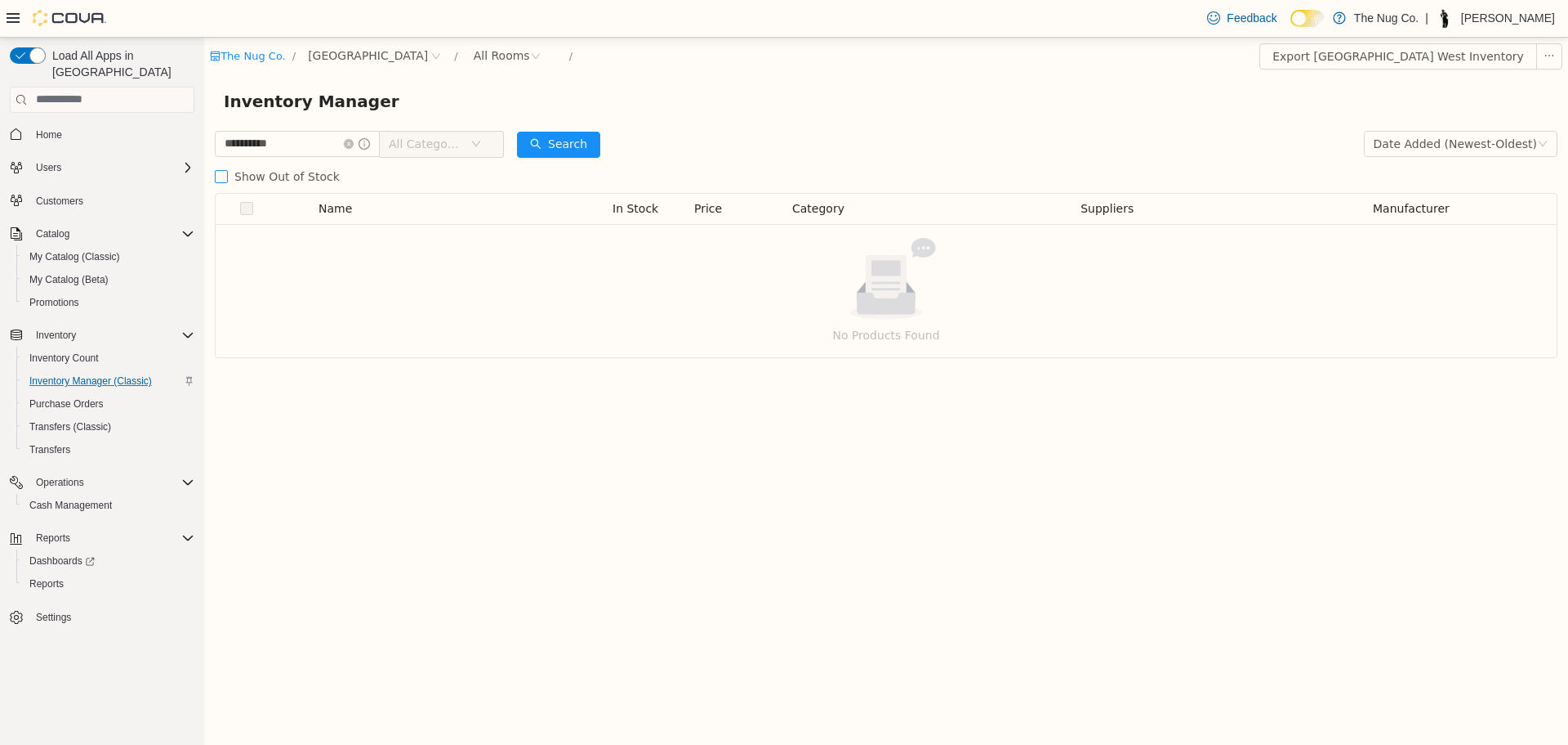
click at [260, 170] on span "Show Out of Stock" at bounding box center [287, 176] width 119 height 13
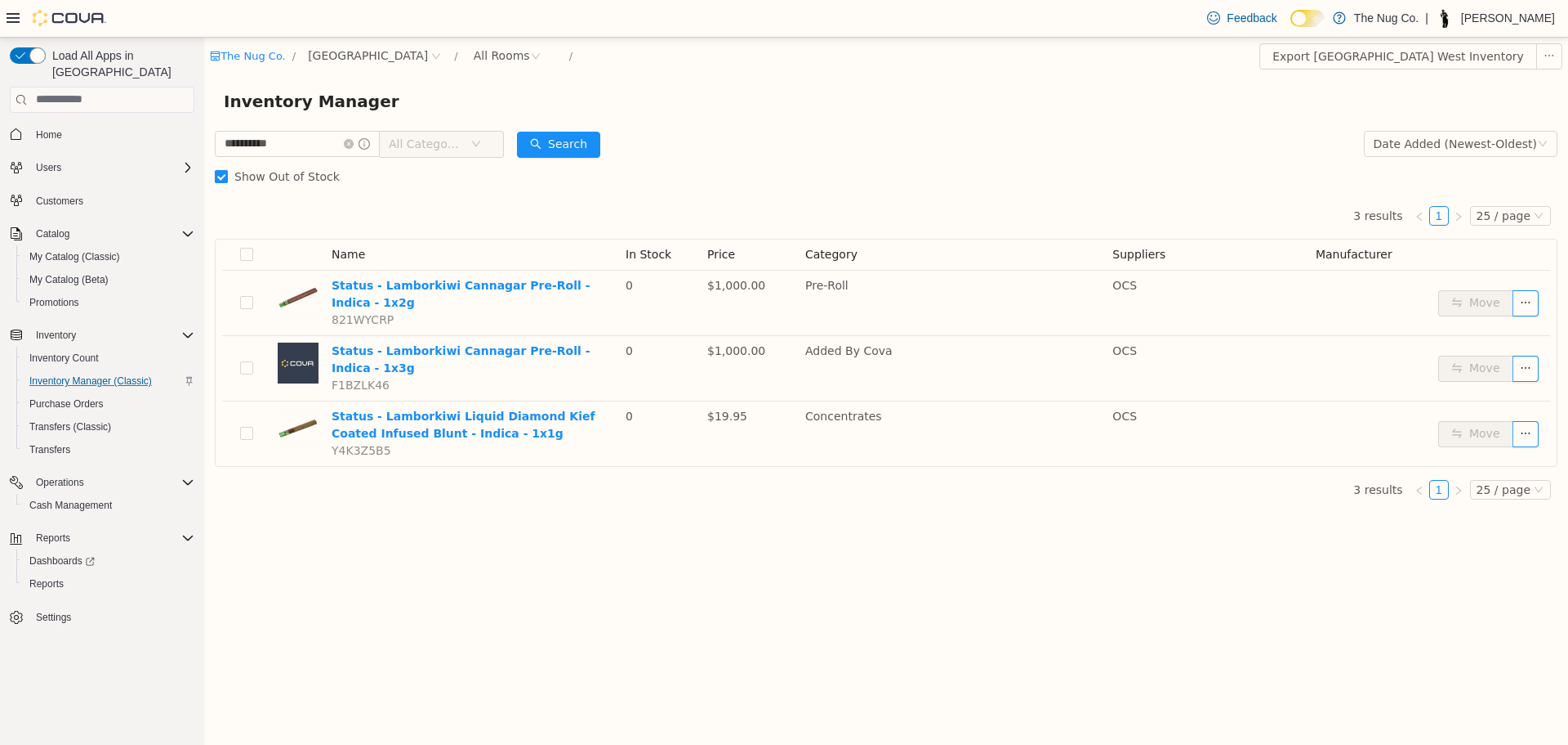
click at [242, 182] on span "Show Out of Stock" at bounding box center [287, 176] width 119 height 13
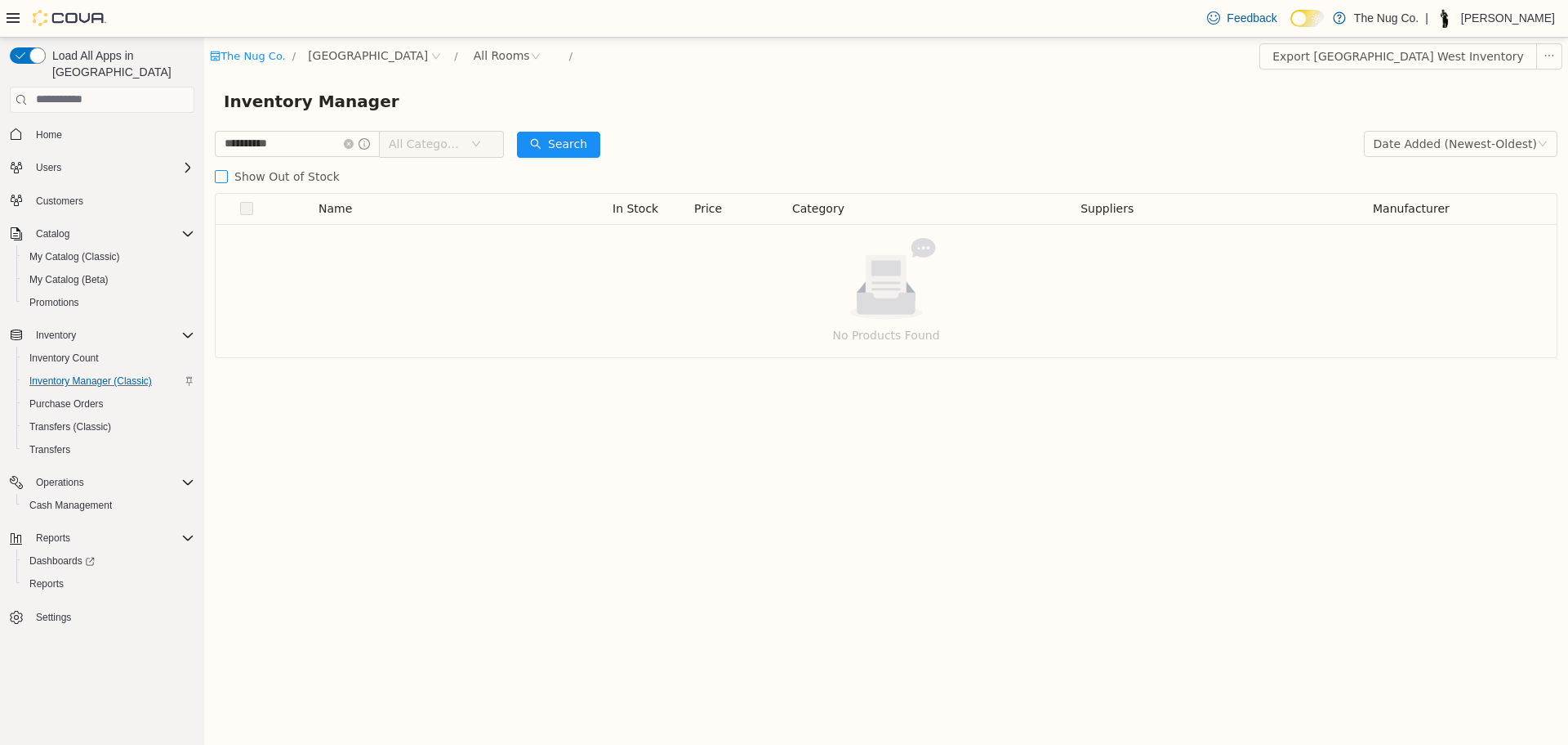
click at [242, 182] on span "Show Out of Stock" at bounding box center [287, 176] width 119 height 13
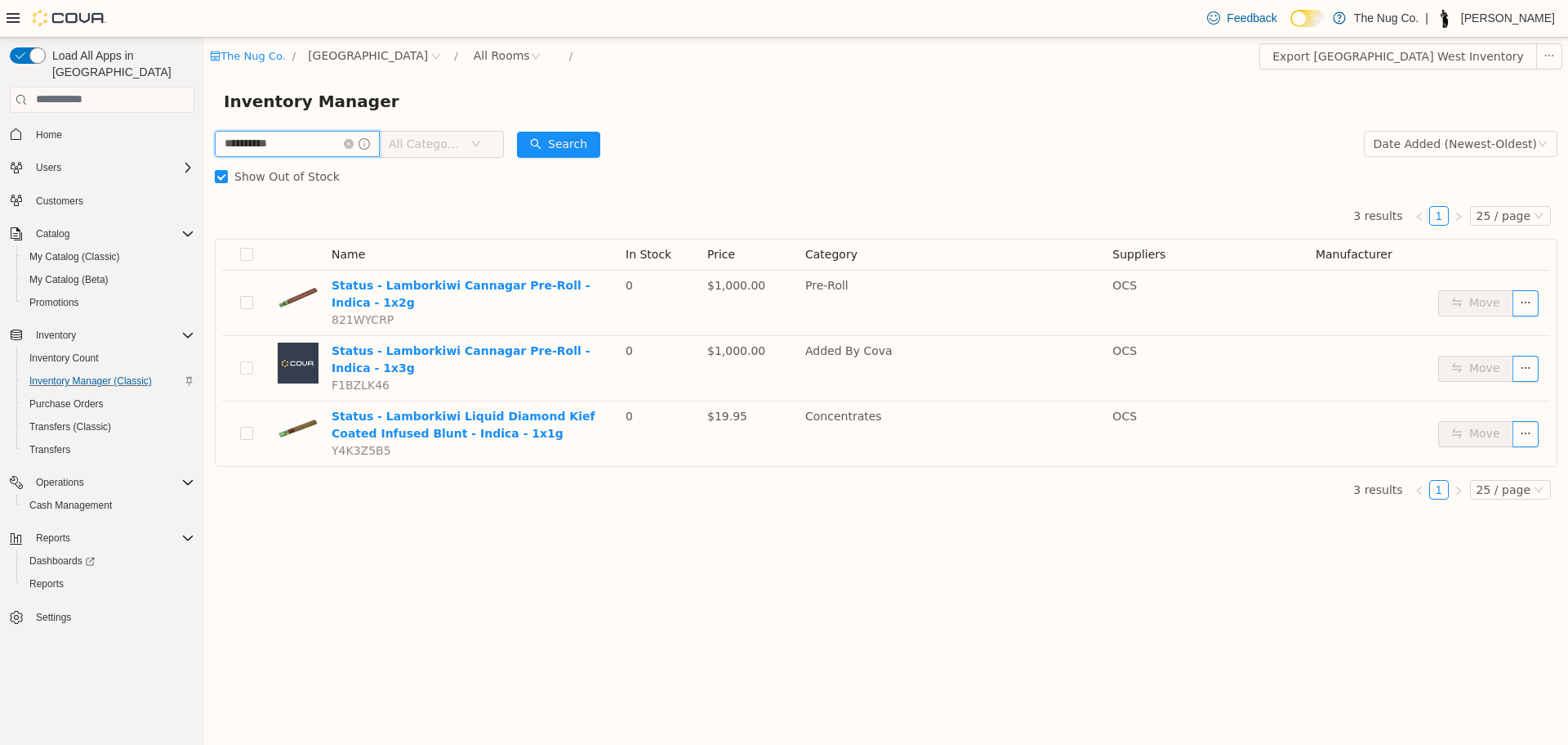
drag, startPoint x: 348, startPoint y: 149, endPoint x: 379, endPoint y: 144, distance: 31.4
click at [355, 149] on input "**********" at bounding box center [297, 143] width 165 height 26
click at [370, 144] on icon "icon: info-circle" at bounding box center [364, 143] width 12 height 12
click at [354, 145] on icon "icon: close-circle" at bounding box center [348, 143] width 10 height 10
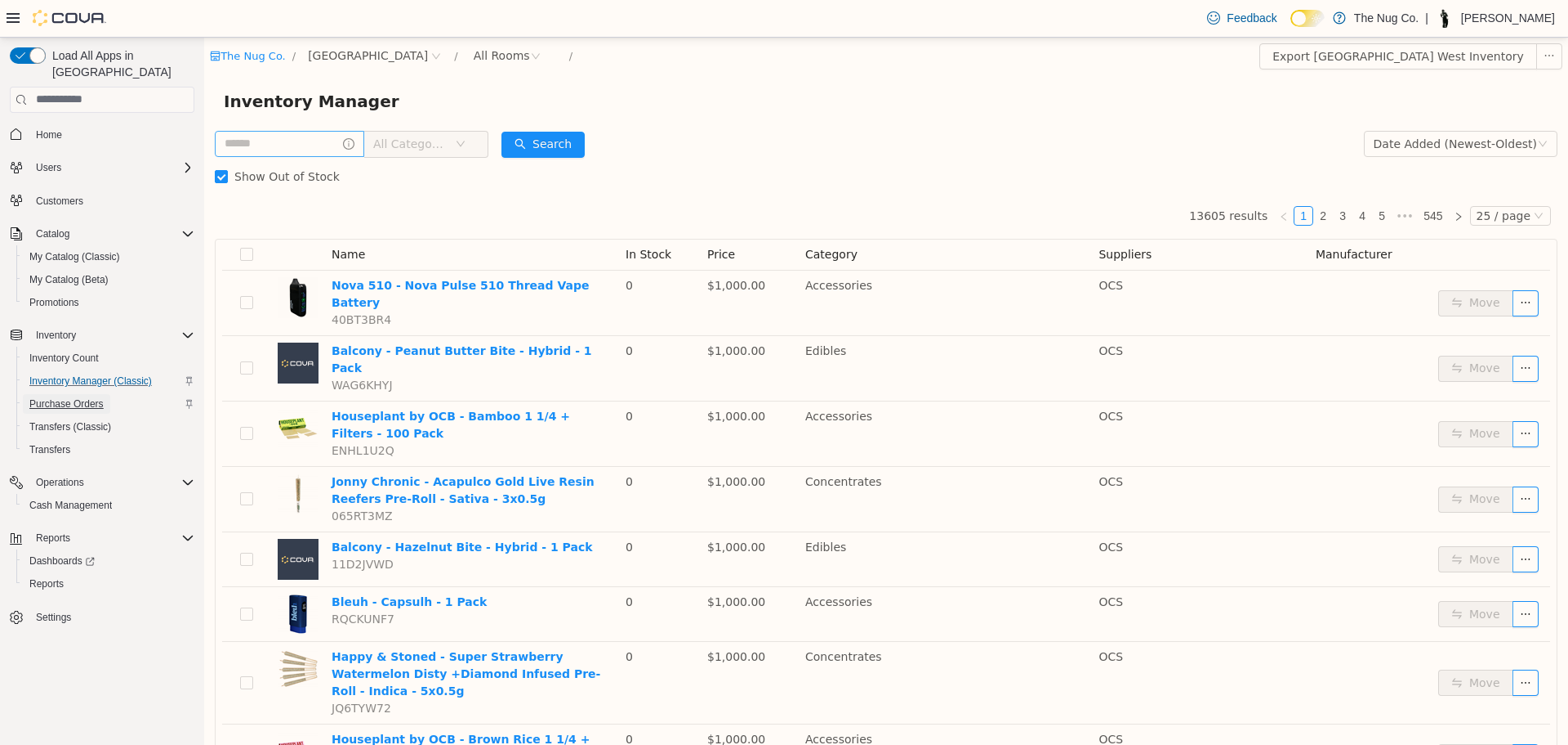
click at [87, 394] on span "Purchase Orders" at bounding box center [66, 404] width 74 height 20
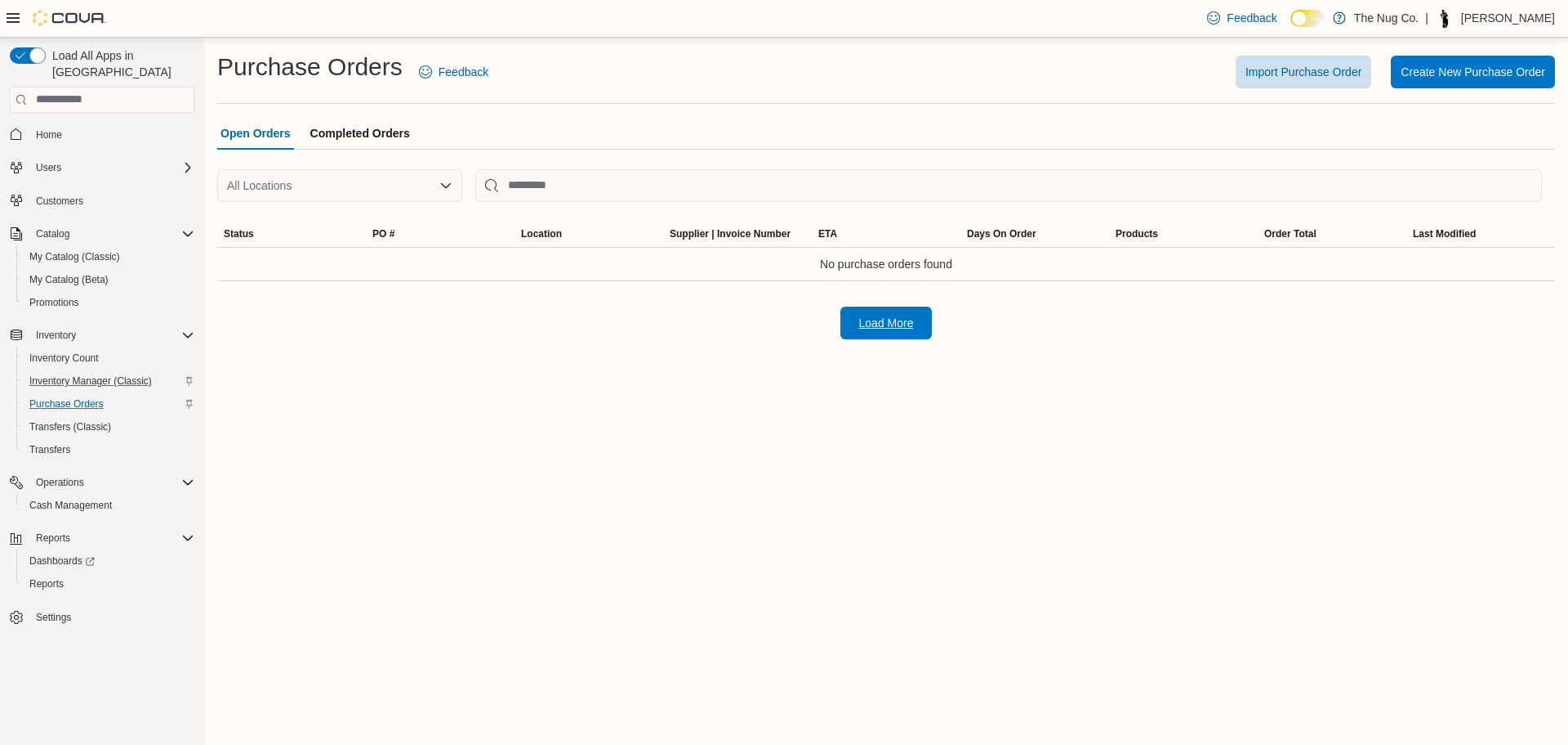
click at [888, 329] on span "Load More" at bounding box center [886, 323] width 55 height 16
click at [316, 126] on span "Completed Orders" at bounding box center [360, 133] width 99 height 33
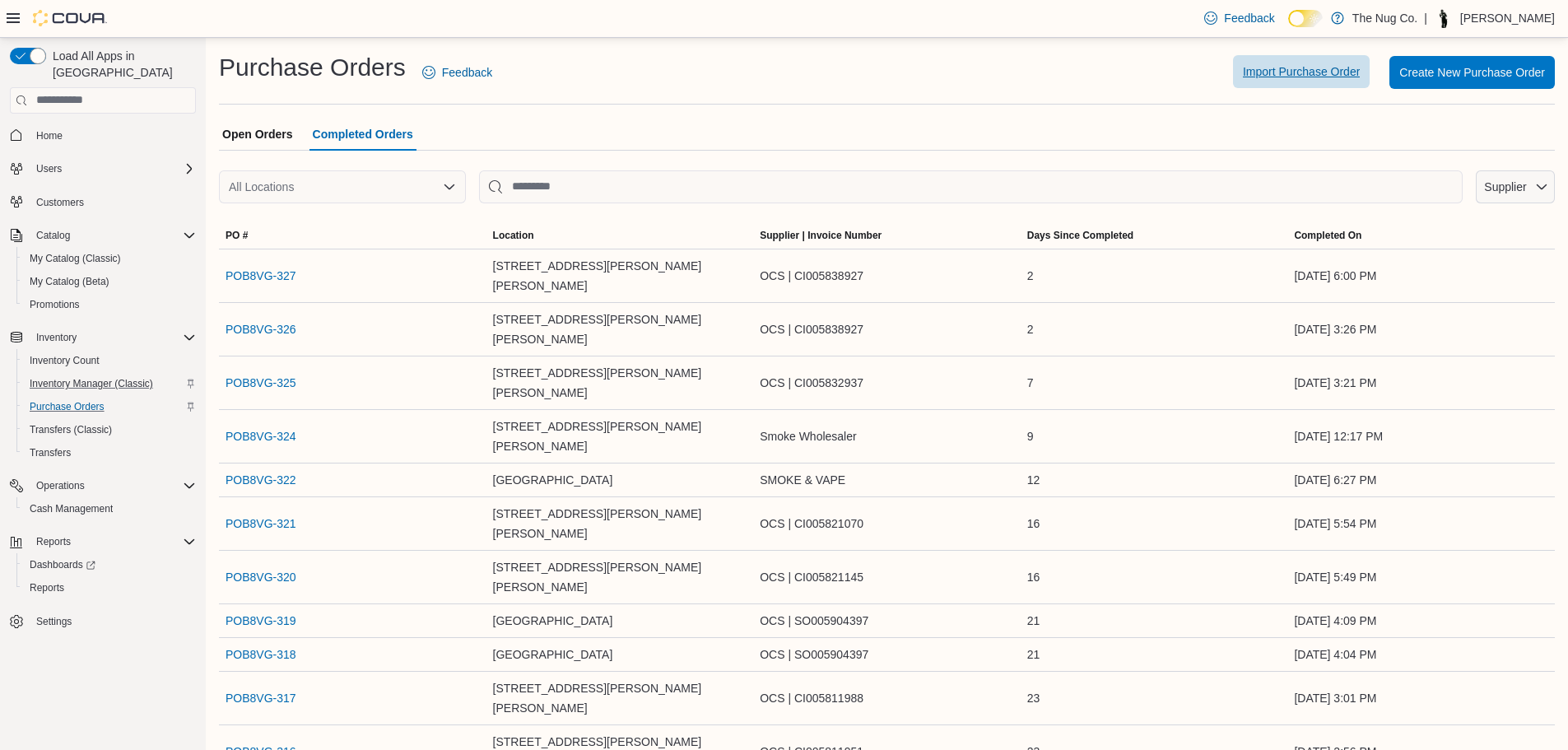
click at [1358, 79] on span "Import Purchase Order" at bounding box center [1300, 71] width 117 height 16
click at [1020, 71] on div "Import Purchase Order Create New Purchase Order" at bounding box center [1033, 72] width 1043 height 33
click at [240, 126] on span "Open Orders" at bounding box center [257, 134] width 71 height 33
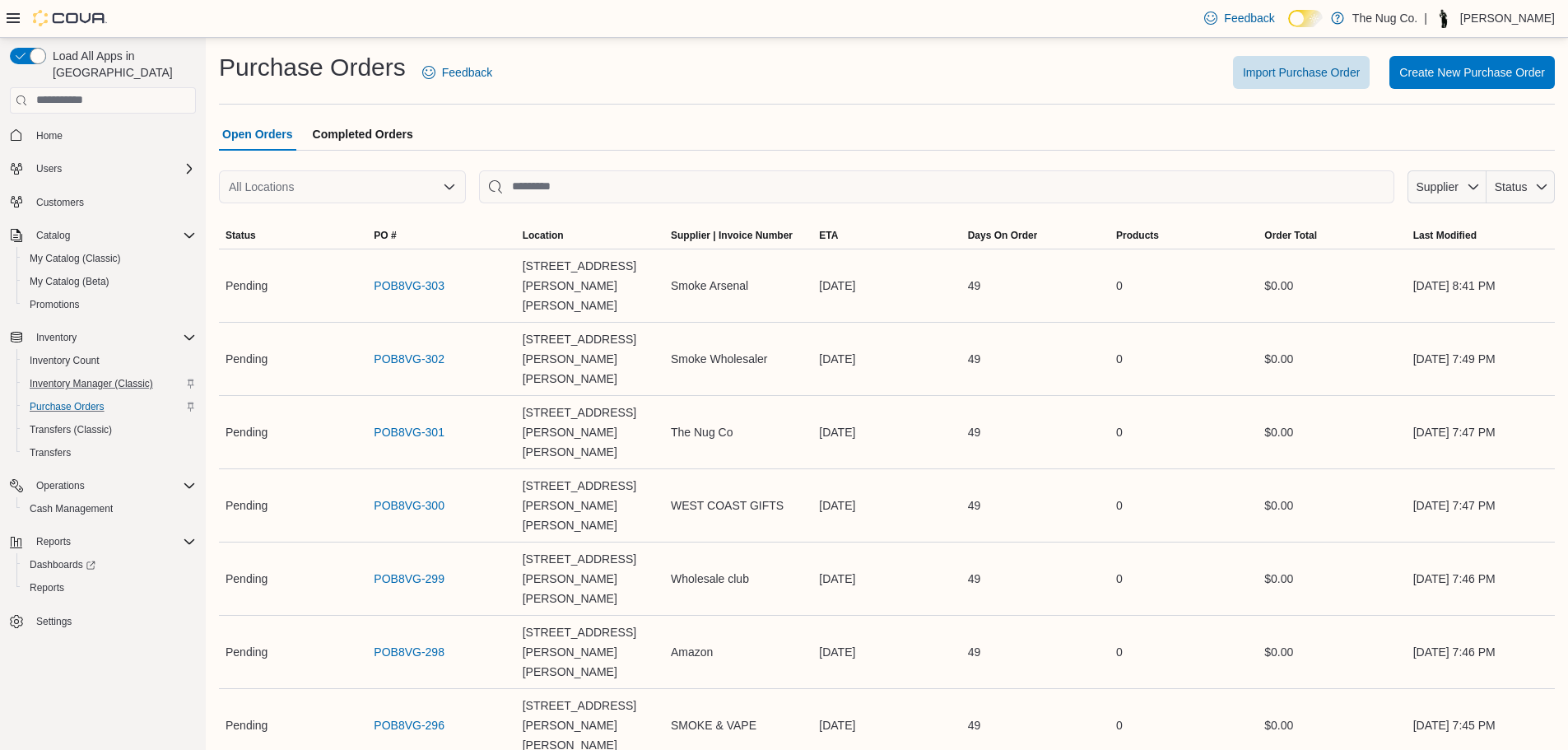
click at [351, 122] on span "Completed Orders" at bounding box center [363, 134] width 100 height 33
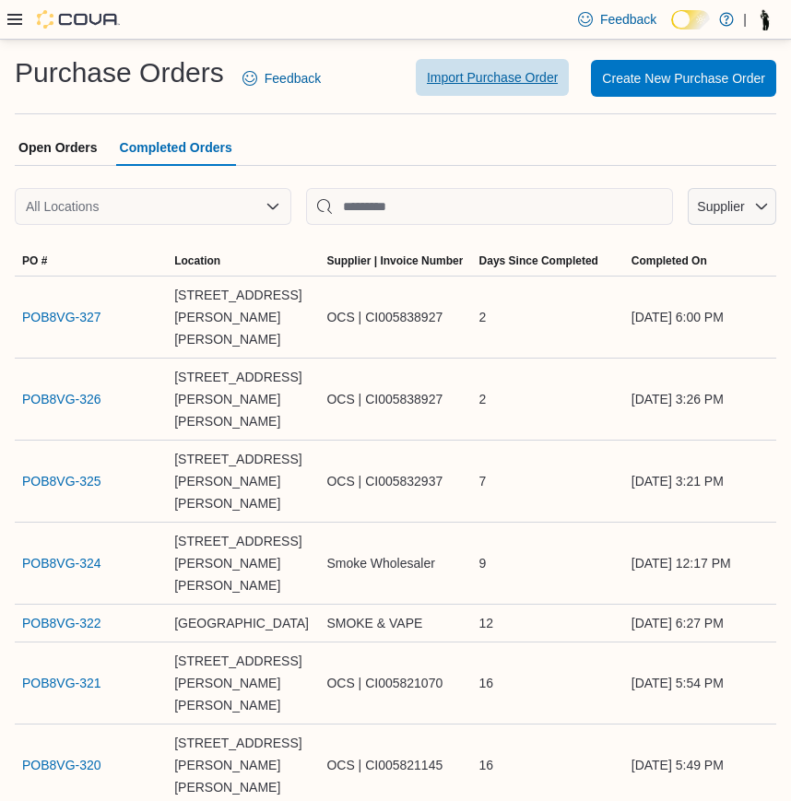
click at [491, 83] on span "Import Purchase Order" at bounding box center [492, 77] width 131 height 18
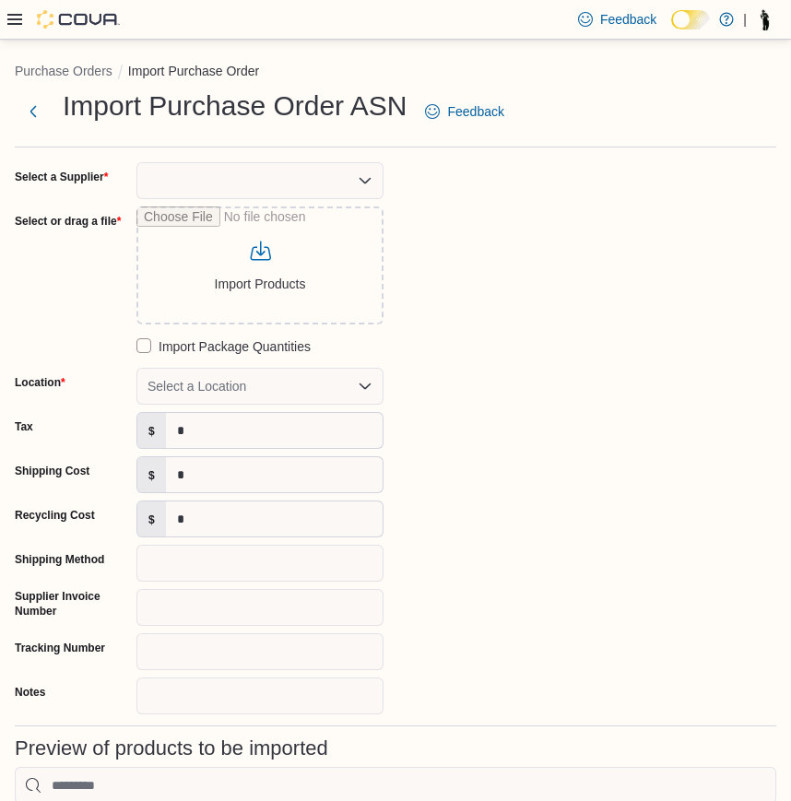
click at [280, 176] on div at bounding box center [259, 180] width 247 height 37
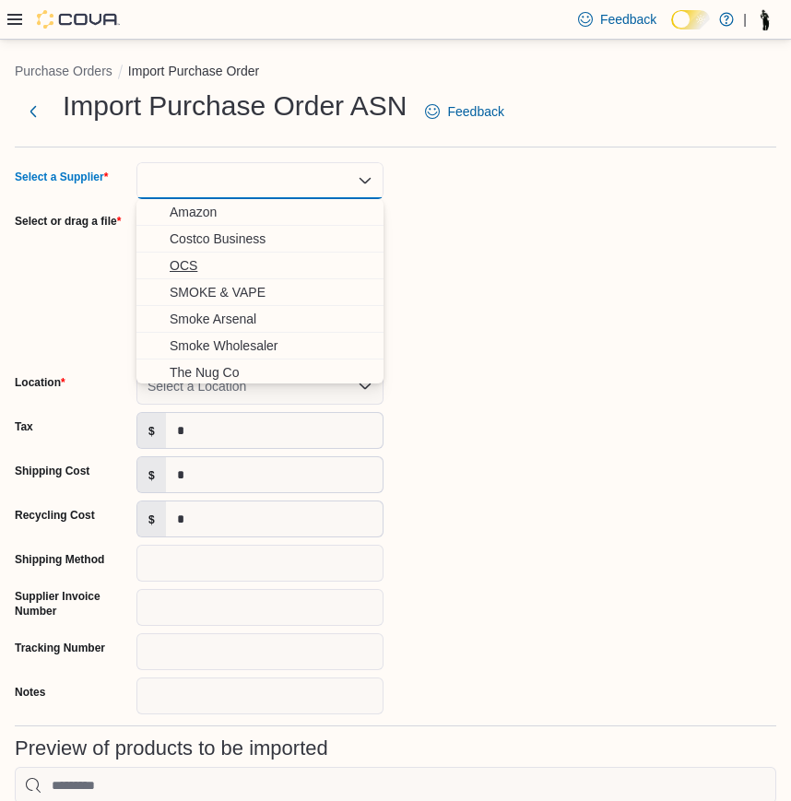
click at [206, 264] on span "OCS" at bounding box center [271, 265] width 203 height 18
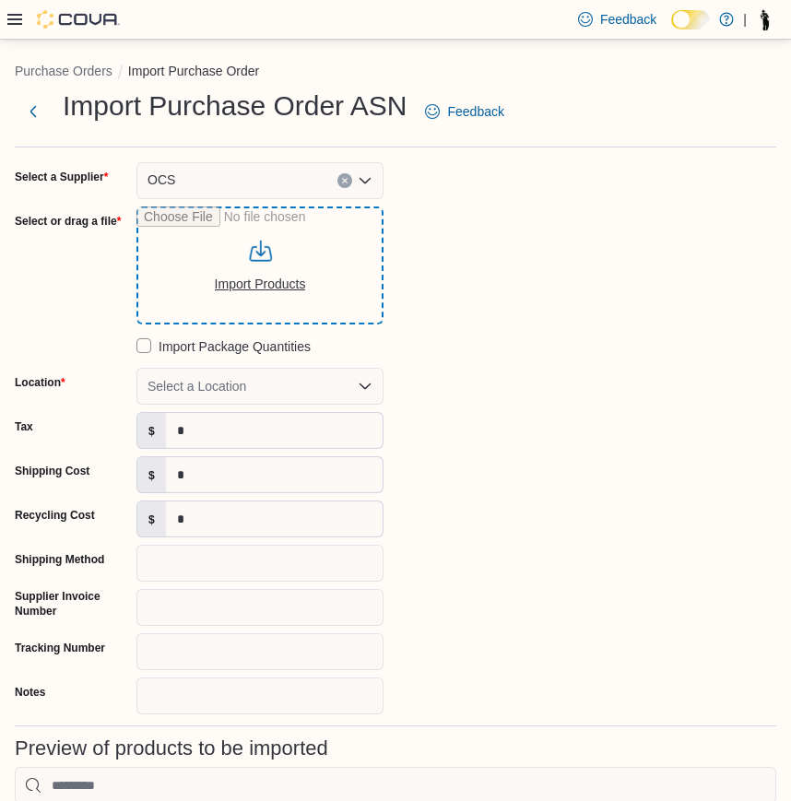
type input "**********"
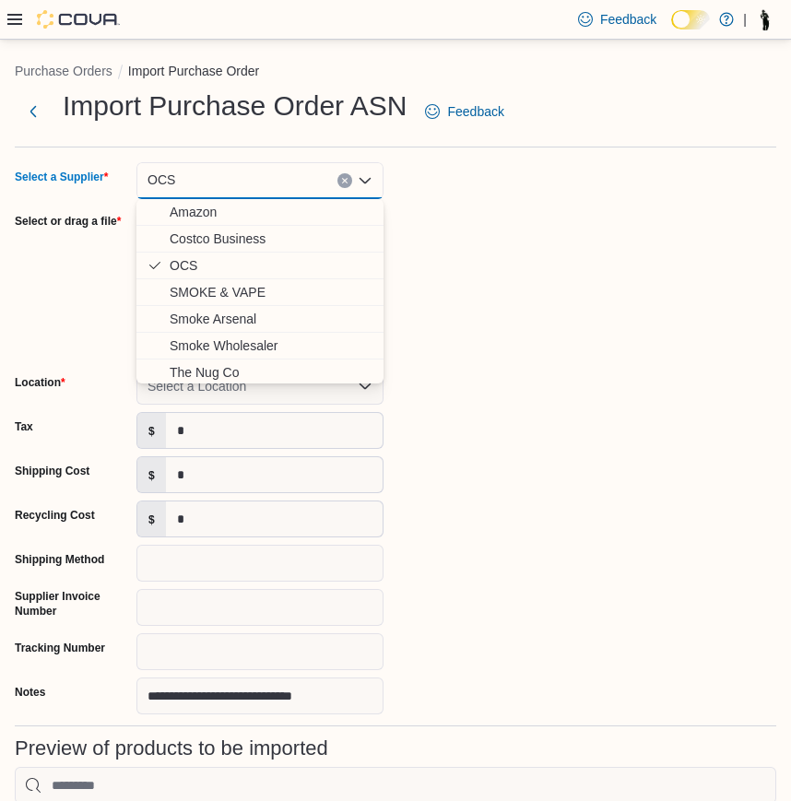
click at [497, 262] on div "**********" at bounding box center [291, 438] width 553 height 552
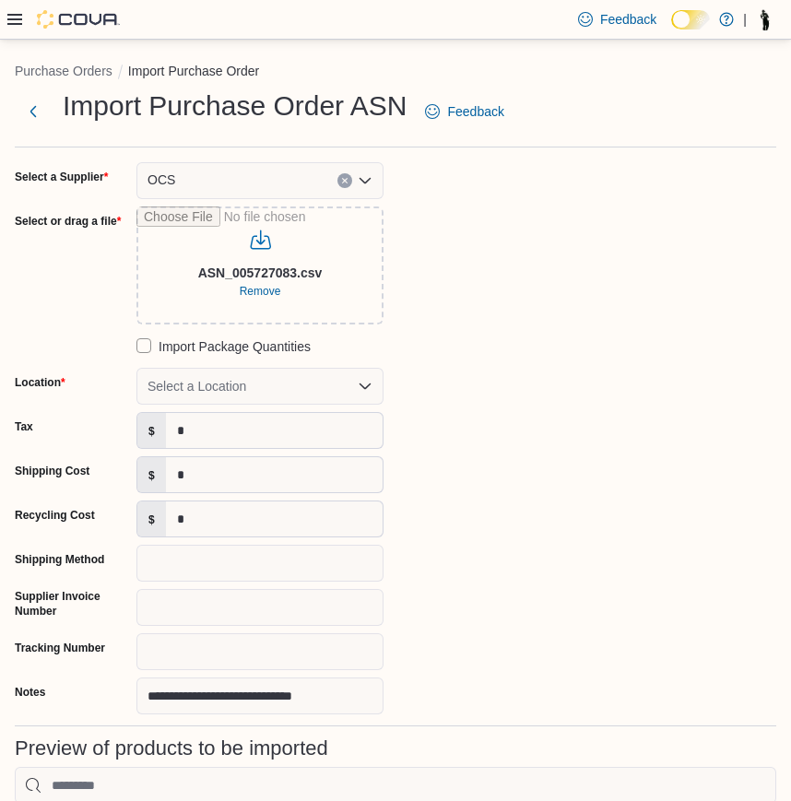
click at [194, 389] on div "Select a Location" at bounding box center [259, 386] width 247 height 37
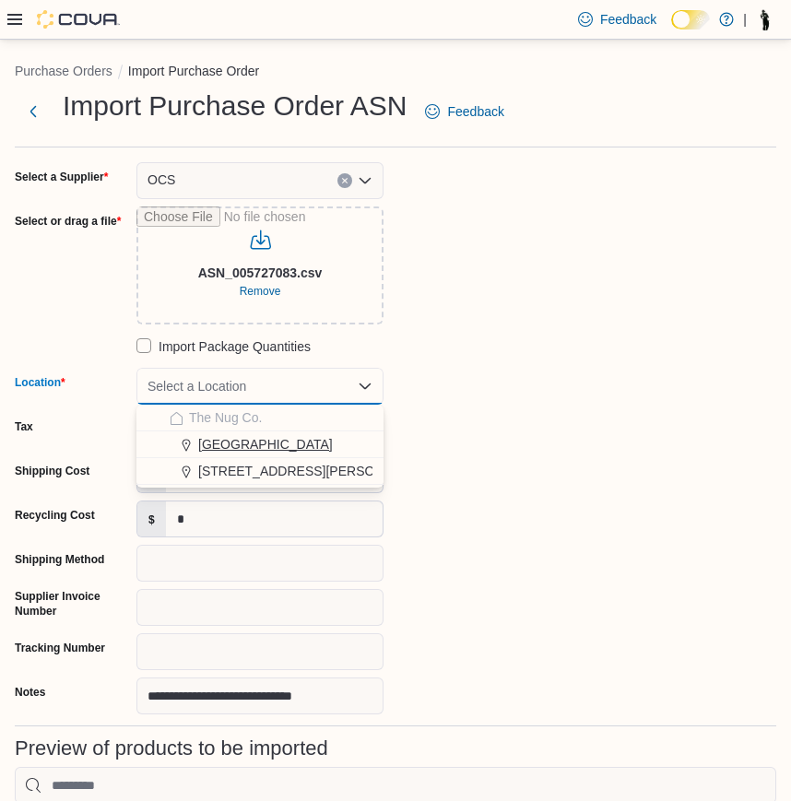
click at [226, 451] on span "[GEOGRAPHIC_DATA]" at bounding box center [265, 444] width 135 height 18
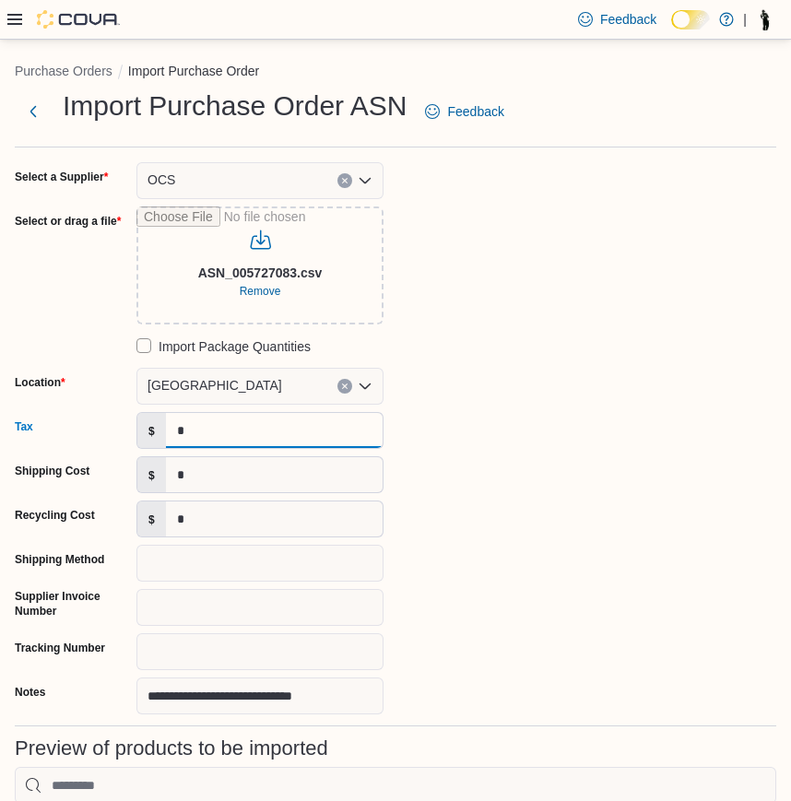
click at [240, 433] on input "*" at bounding box center [274, 430] width 217 height 35
click at [213, 464] on input "*" at bounding box center [274, 474] width 217 height 35
type input "***"
click at [232, 407] on div "**********" at bounding box center [291, 438] width 553 height 552
click at [197, 440] on input "*" at bounding box center [274, 430] width 217 height 35
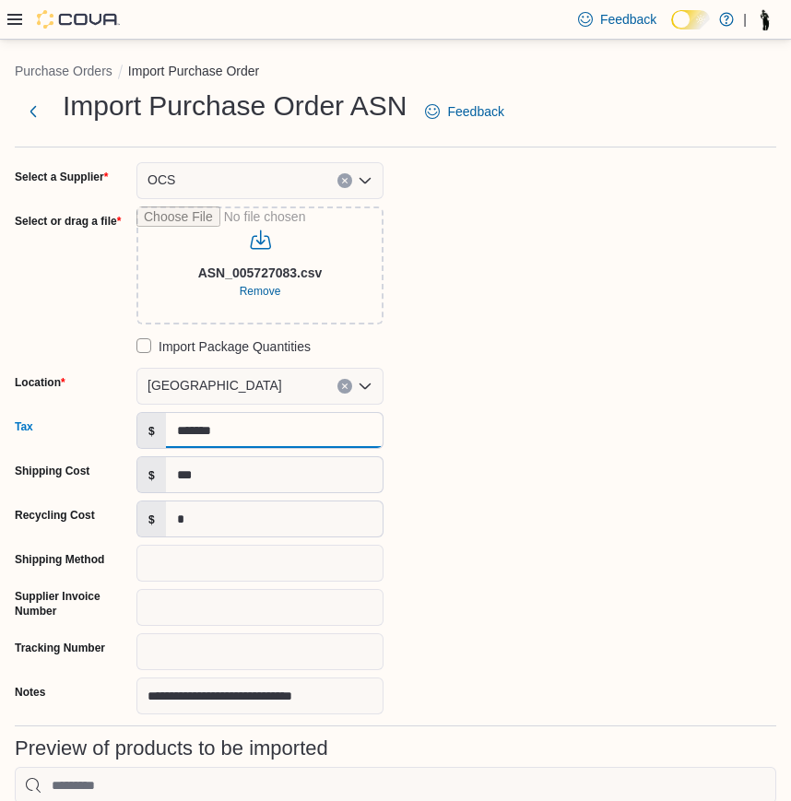
type input "*******"
click at [570, 596] on div "**********" at bounding box center [395, 438] width 761 height 552
click at [267, 637] on input "Tracking Number" at bounding box center [259, 651] width 247 height 37
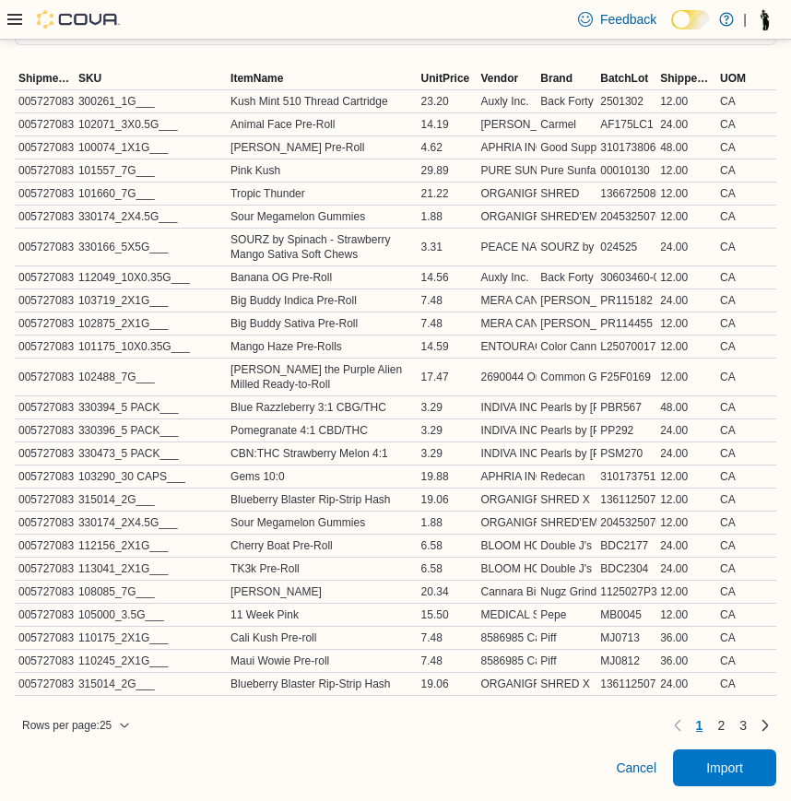
scroll to position [772, 0]
click at [711, 771] on span "Import" at bounding box center [724, 766] width 81 height 37
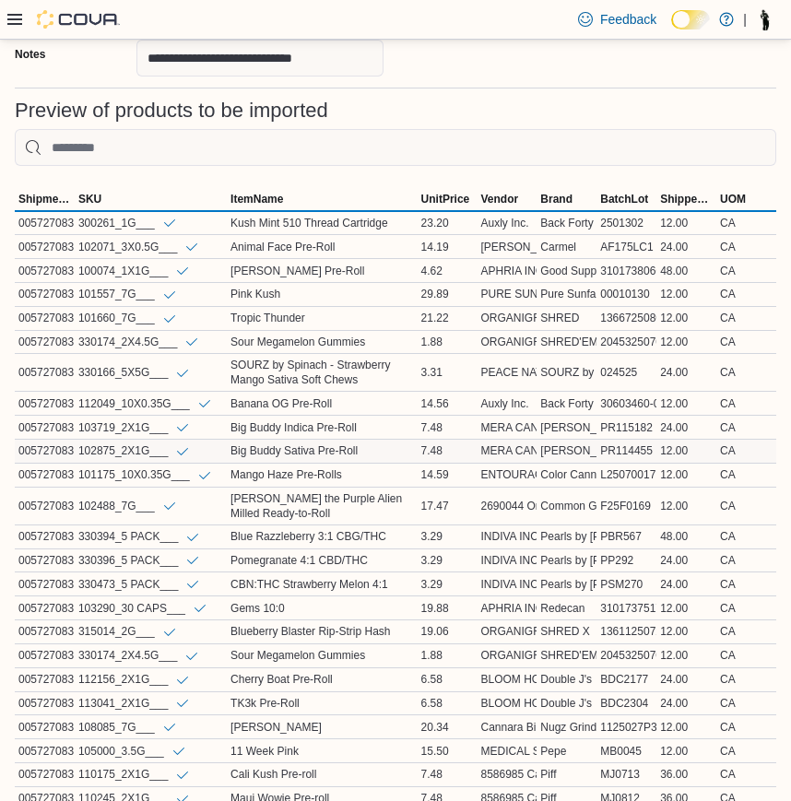
scroll to position [645, 0]
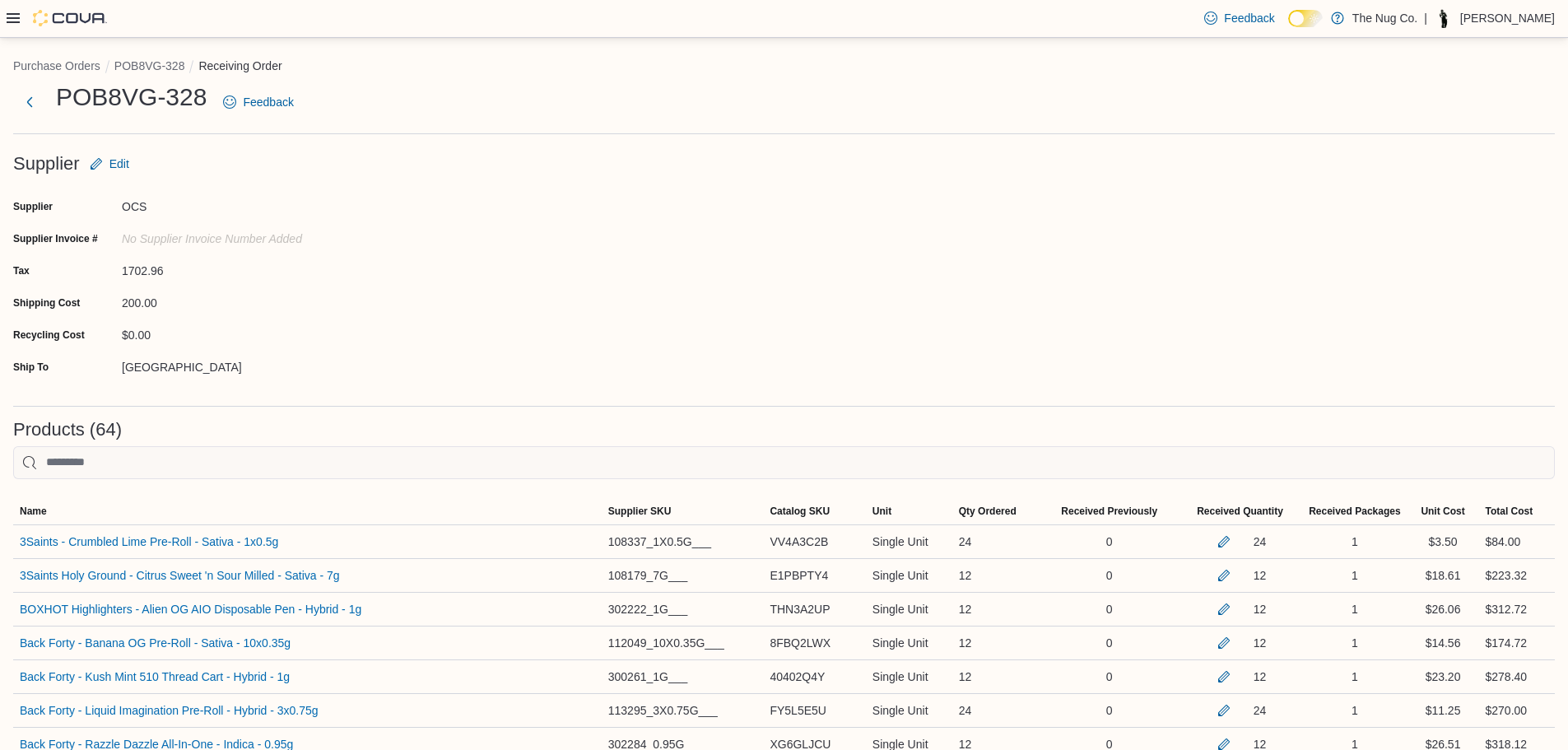
click at [13, 12] on icon at bounding box center [13, 18] width 13 height 13
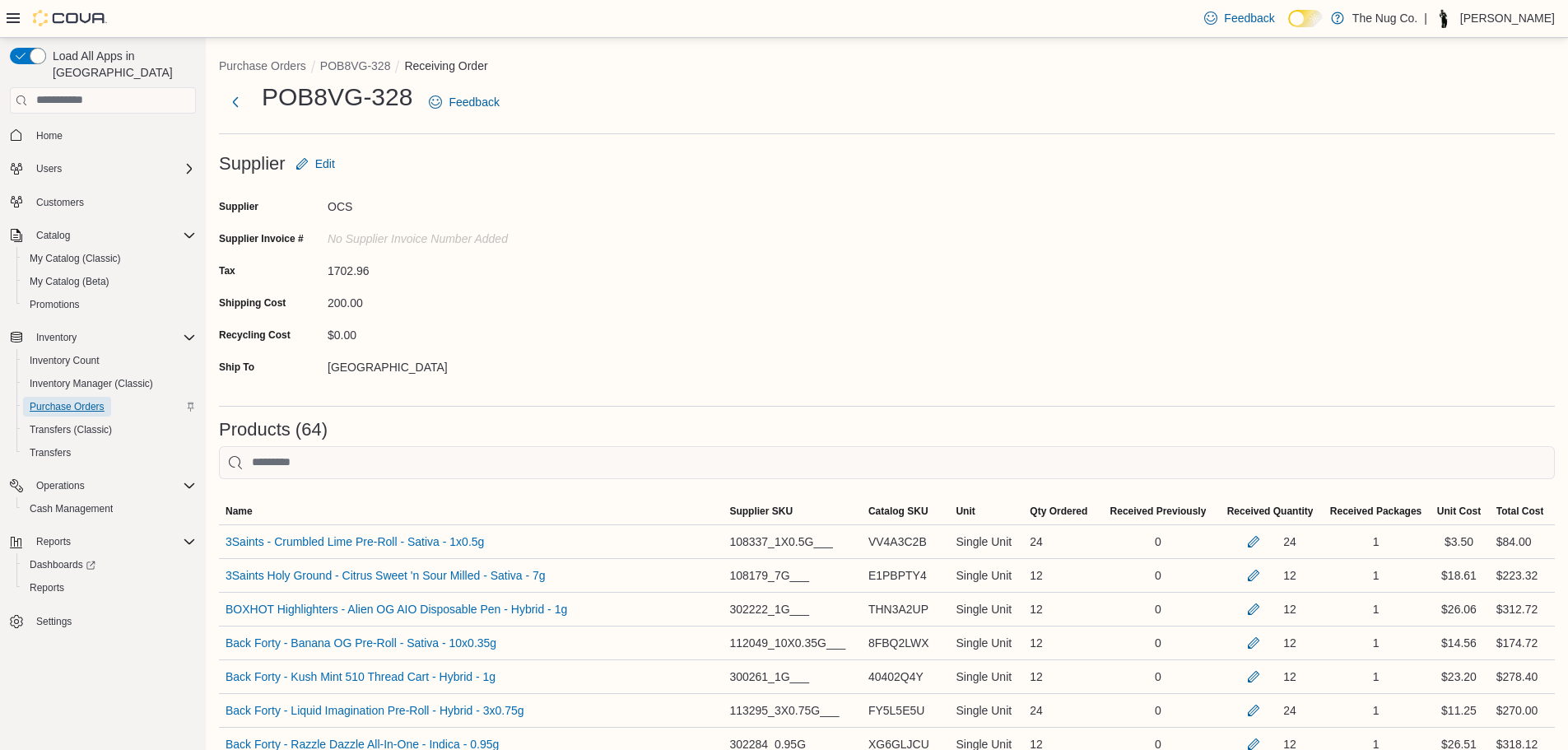
click at [96, 400] on span "Purchase Orders" at bounding box center [67, 406] width 75 height 13
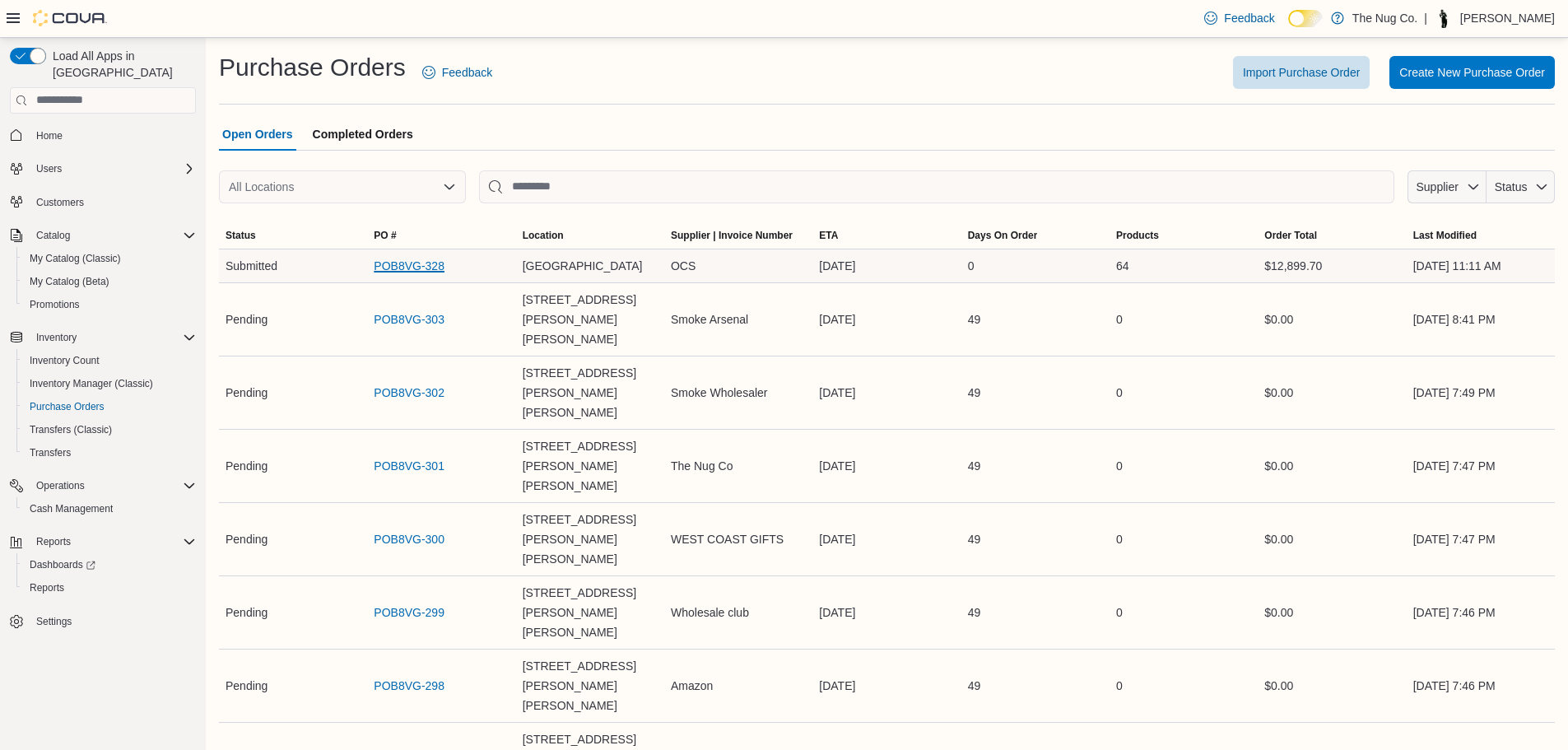
click at [405, 265] on link "POB8VG-328" at bounding box center [408, 266] width 71 height 20
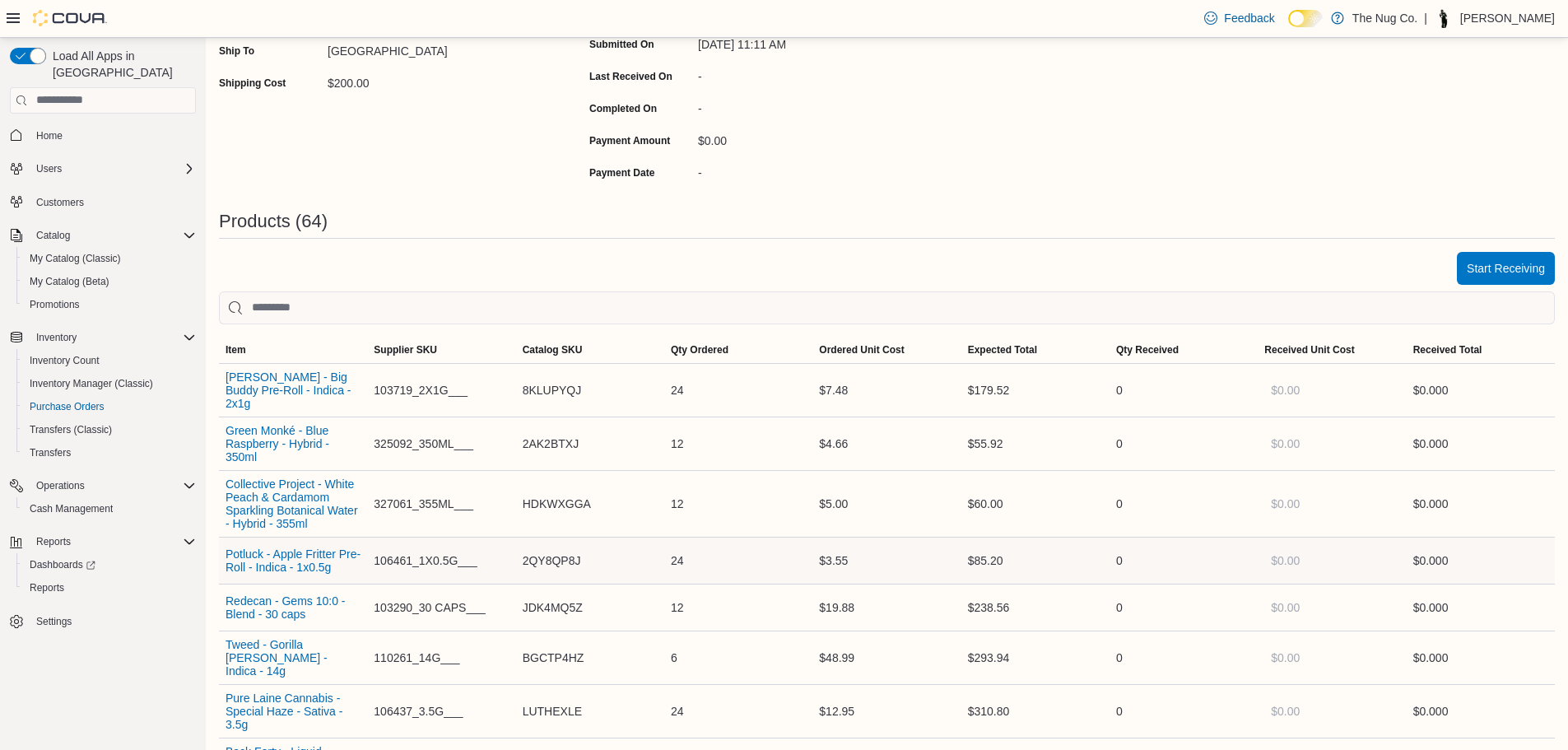
scroll to position [329, 0]
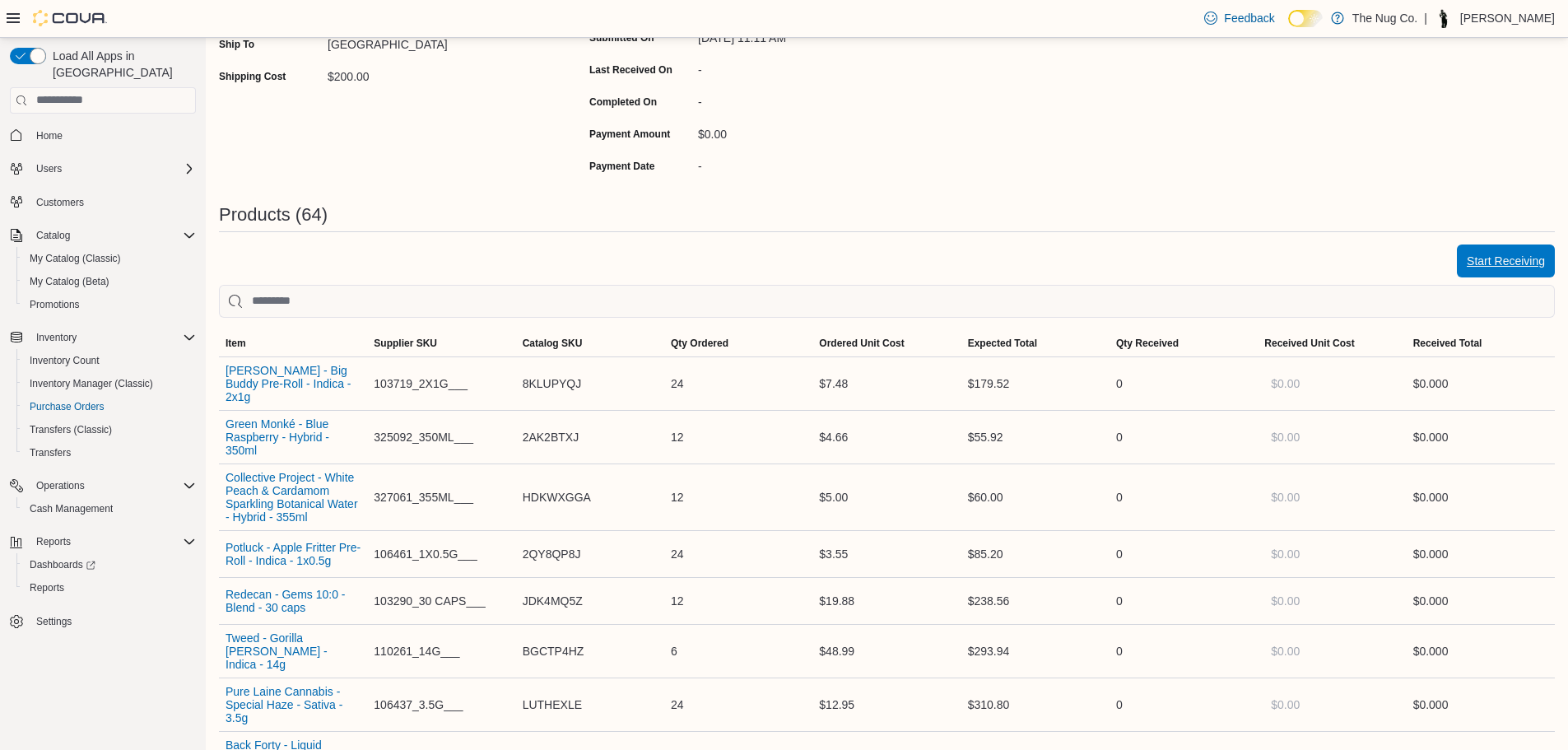
click at [1521, 268] on span "Start Receiving" at bounding box center [1505, 261] width 79 height 16
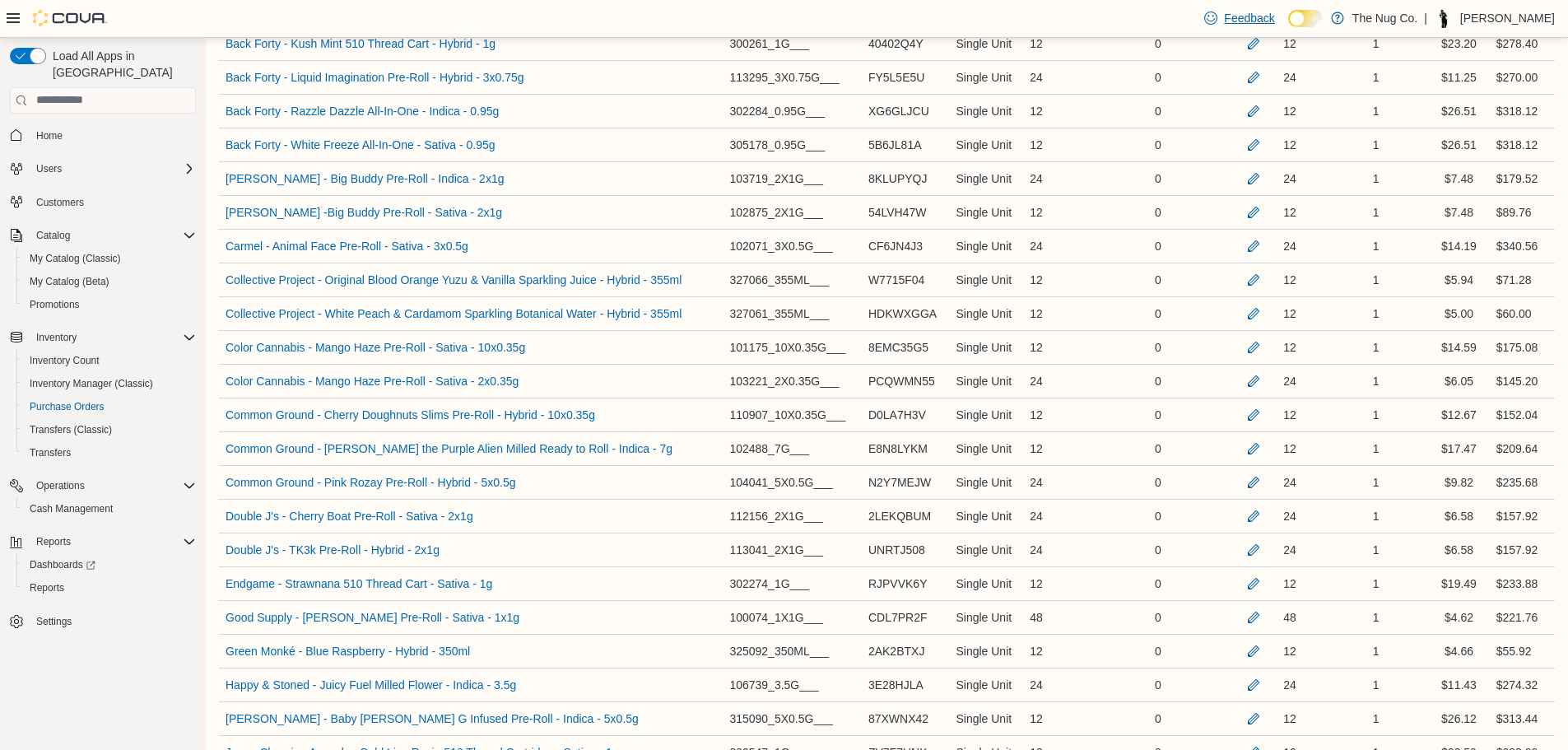
scroll to position [1043, 0]
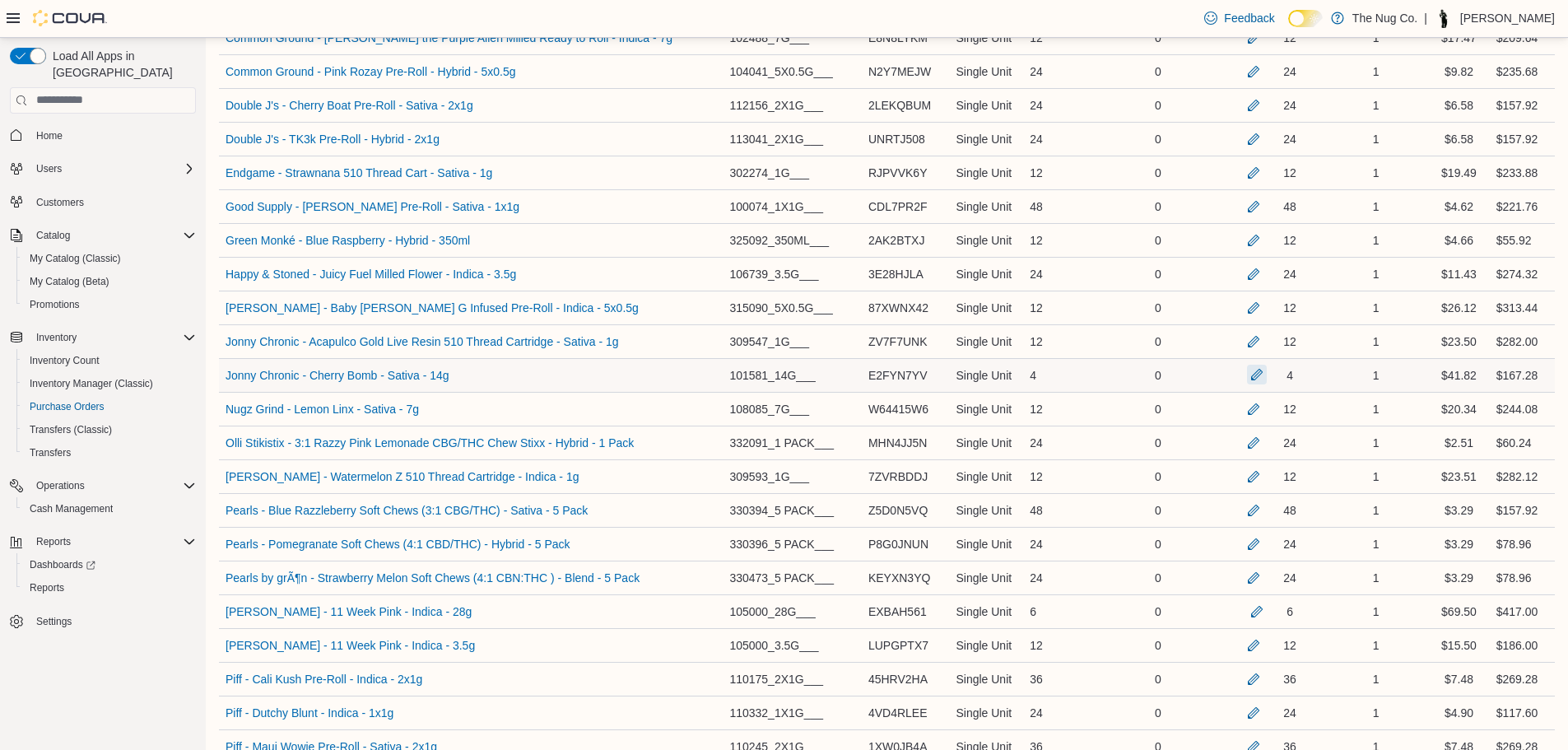
click at [1266, 376] on button "button" at bounding box center [1256, 374] width 20 height 20
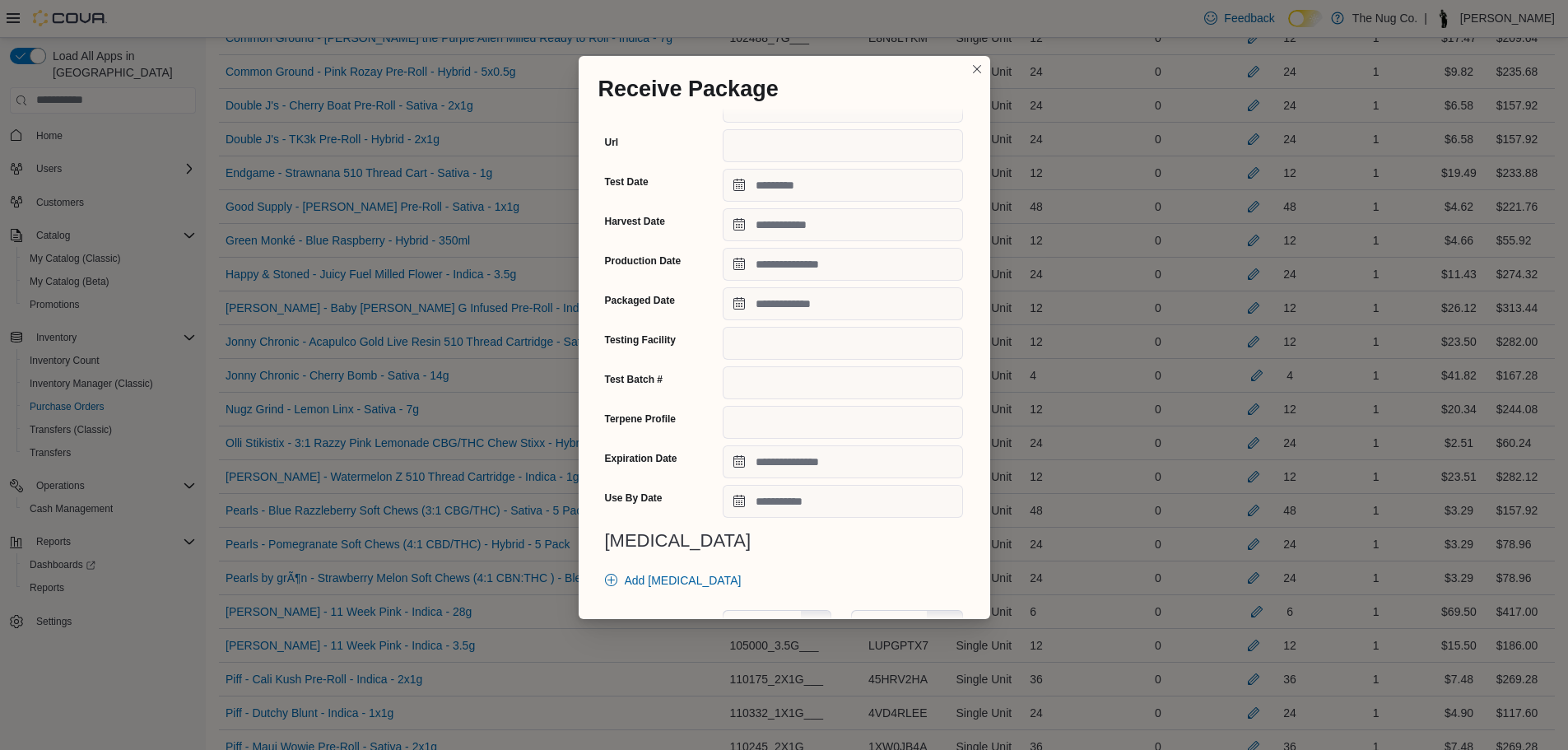
scroll to position [464, 0]
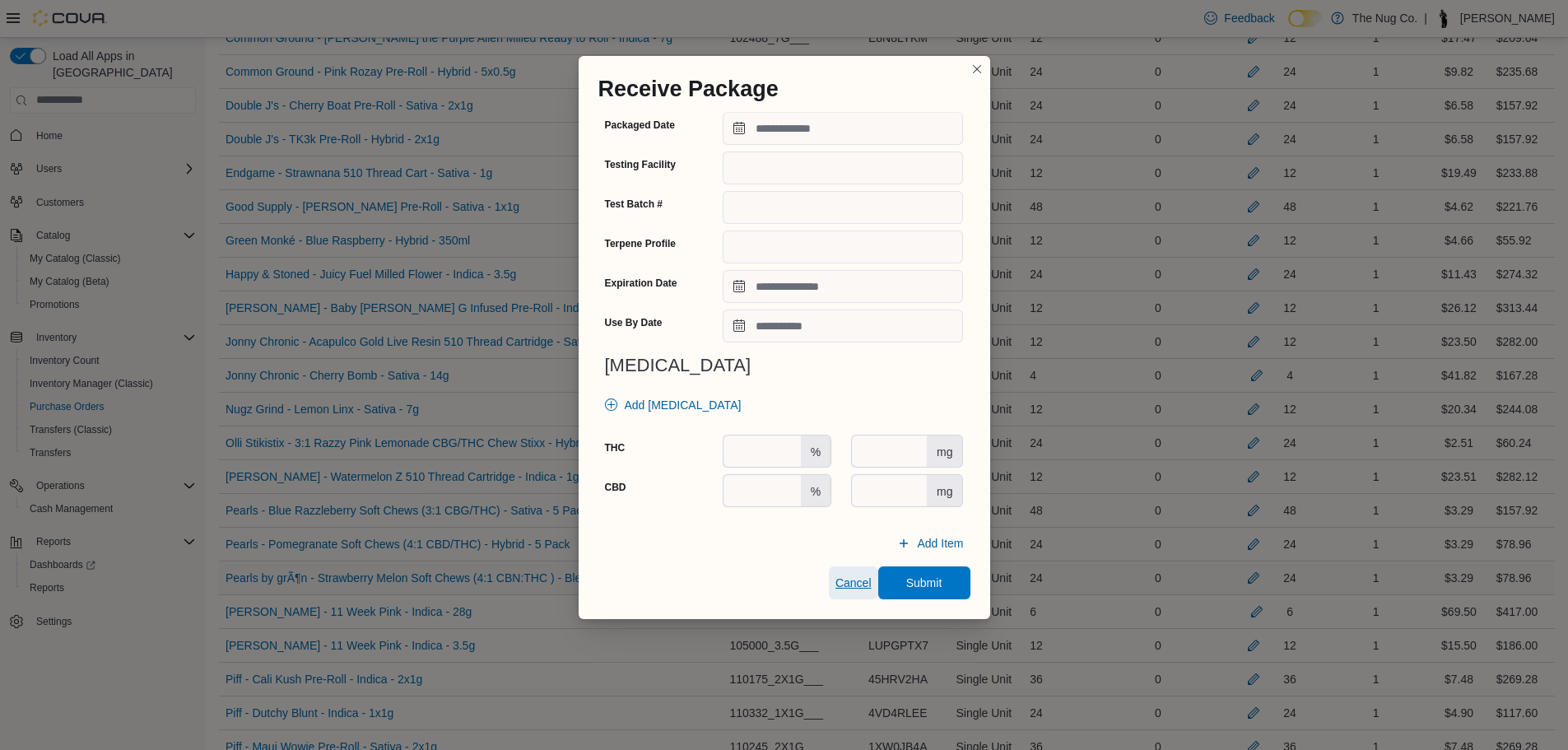
click at [845, 588] on span "Cancel" at bounding box center [853, 582] width 37 height 16
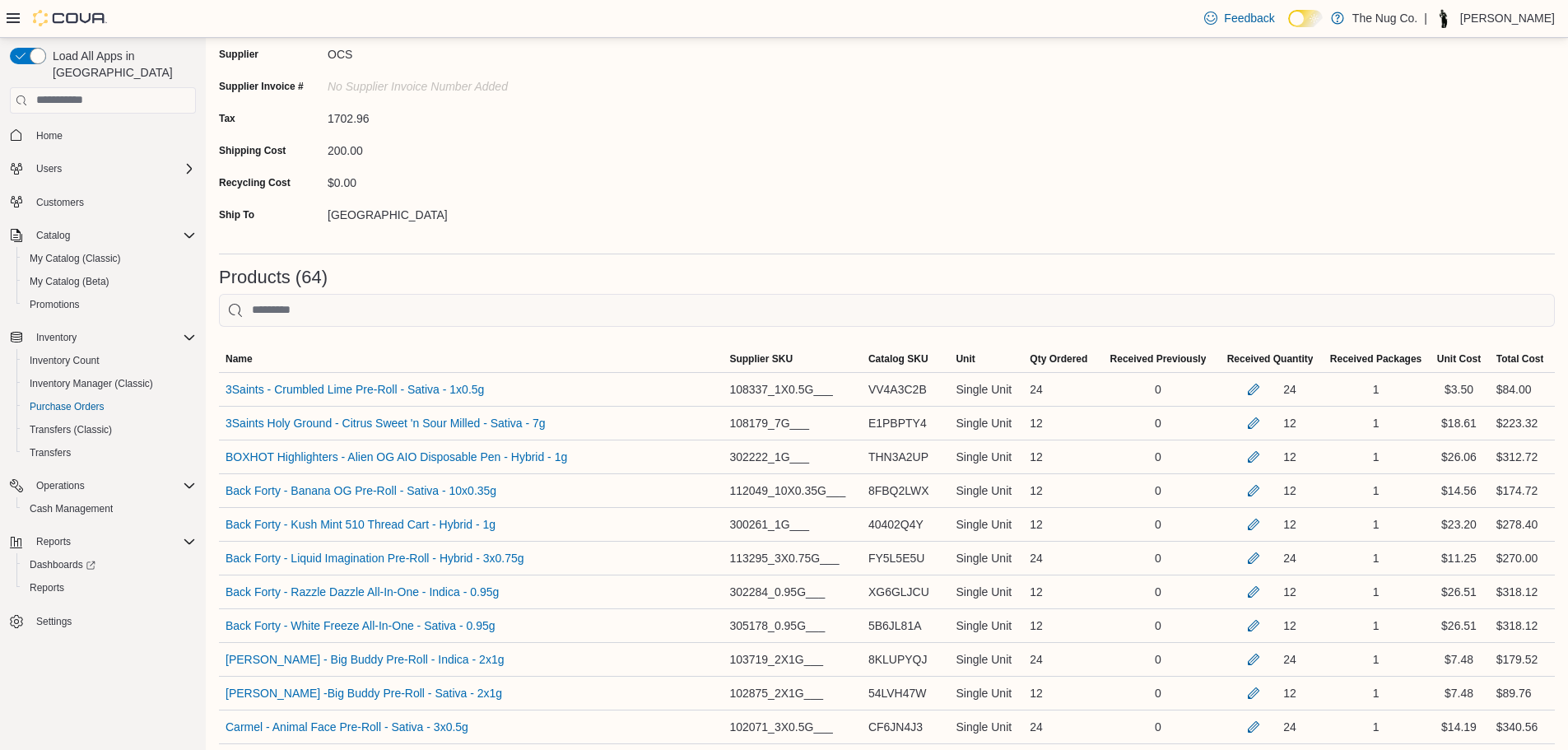
scroll to position [0, 0]
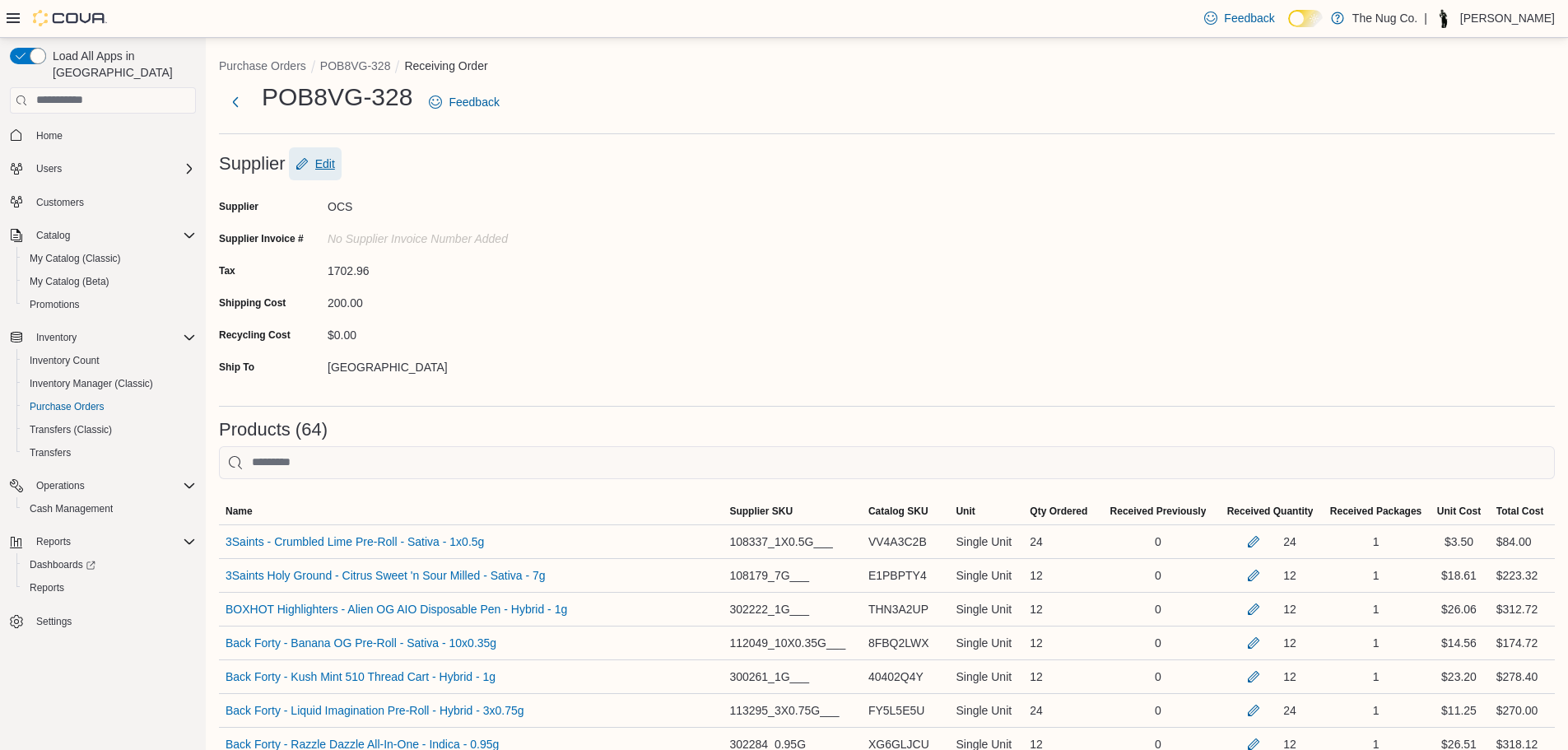
click at [320, 165] on span "Edit" at bounding box center [325, 163] width 20 height 16
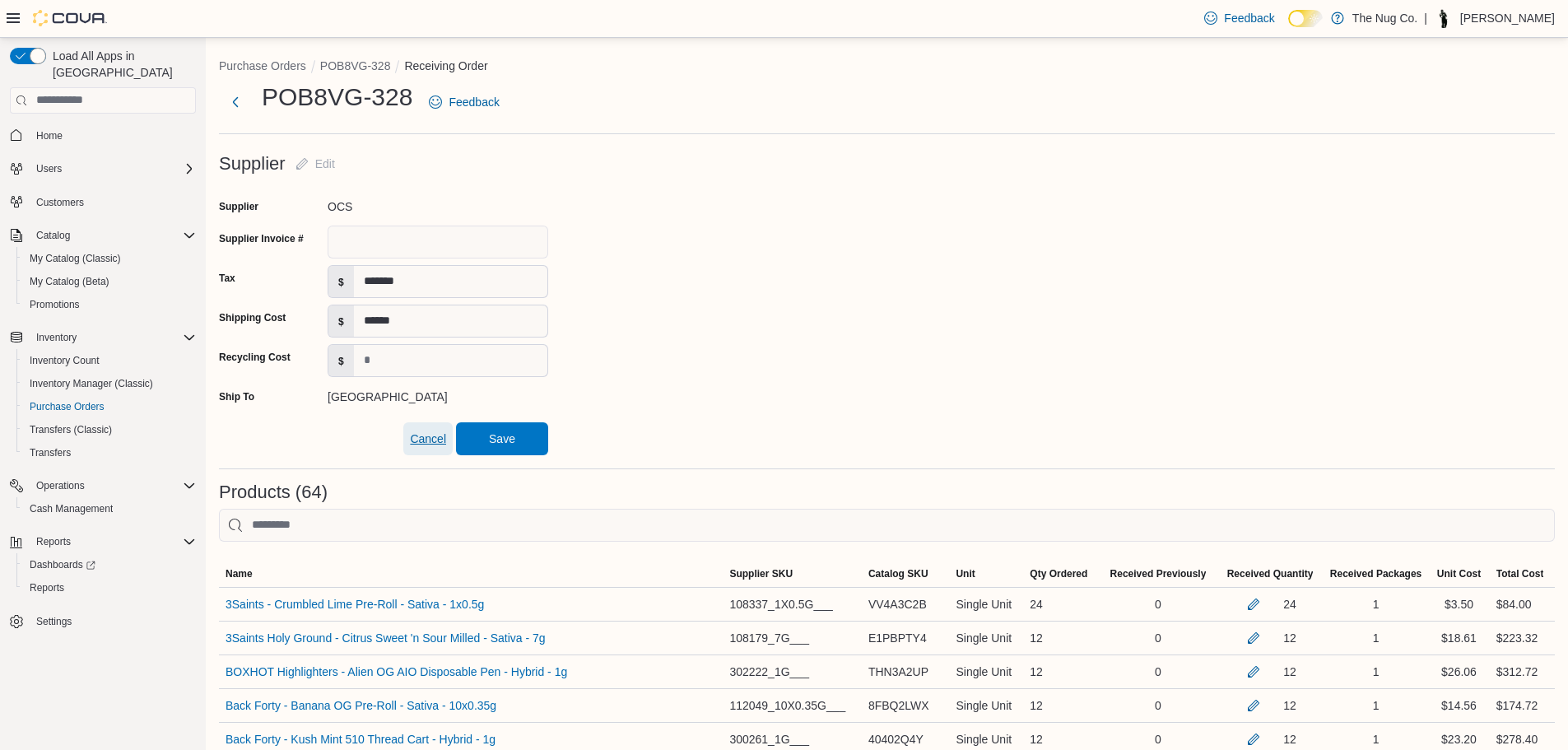
click at [435, 437] on span "Cancel" at bounding box center [428, 438] width 37 height 16
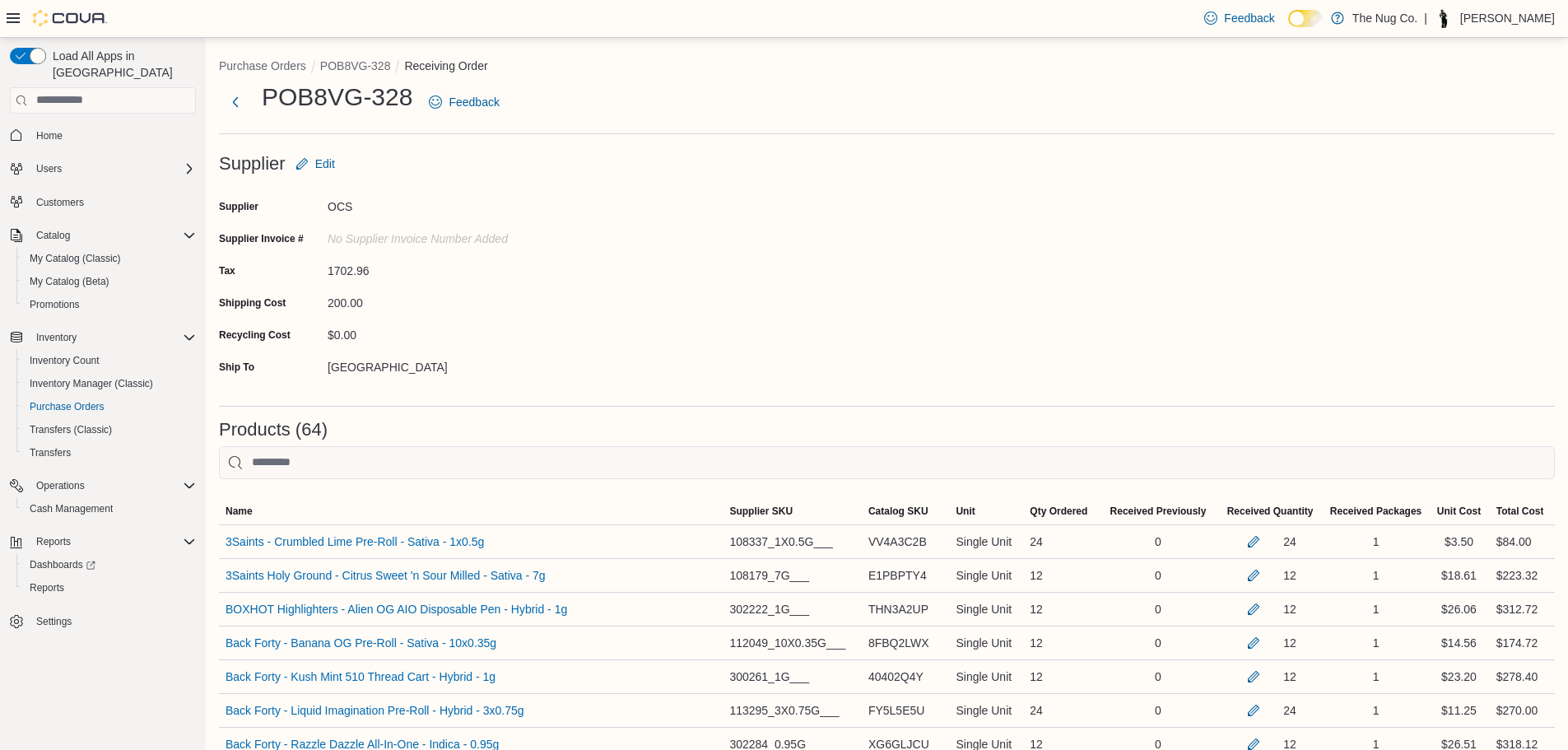
click at [794, 256] on form "Supplier Edit Supplier OCS Supplier Invoice # No Supplier Invoice Number added …" at bounding box center [887, 270] width 1336 height 246
click at [321, 162] on span "Edit" at bounding box center [325, 163] width 20 height 16
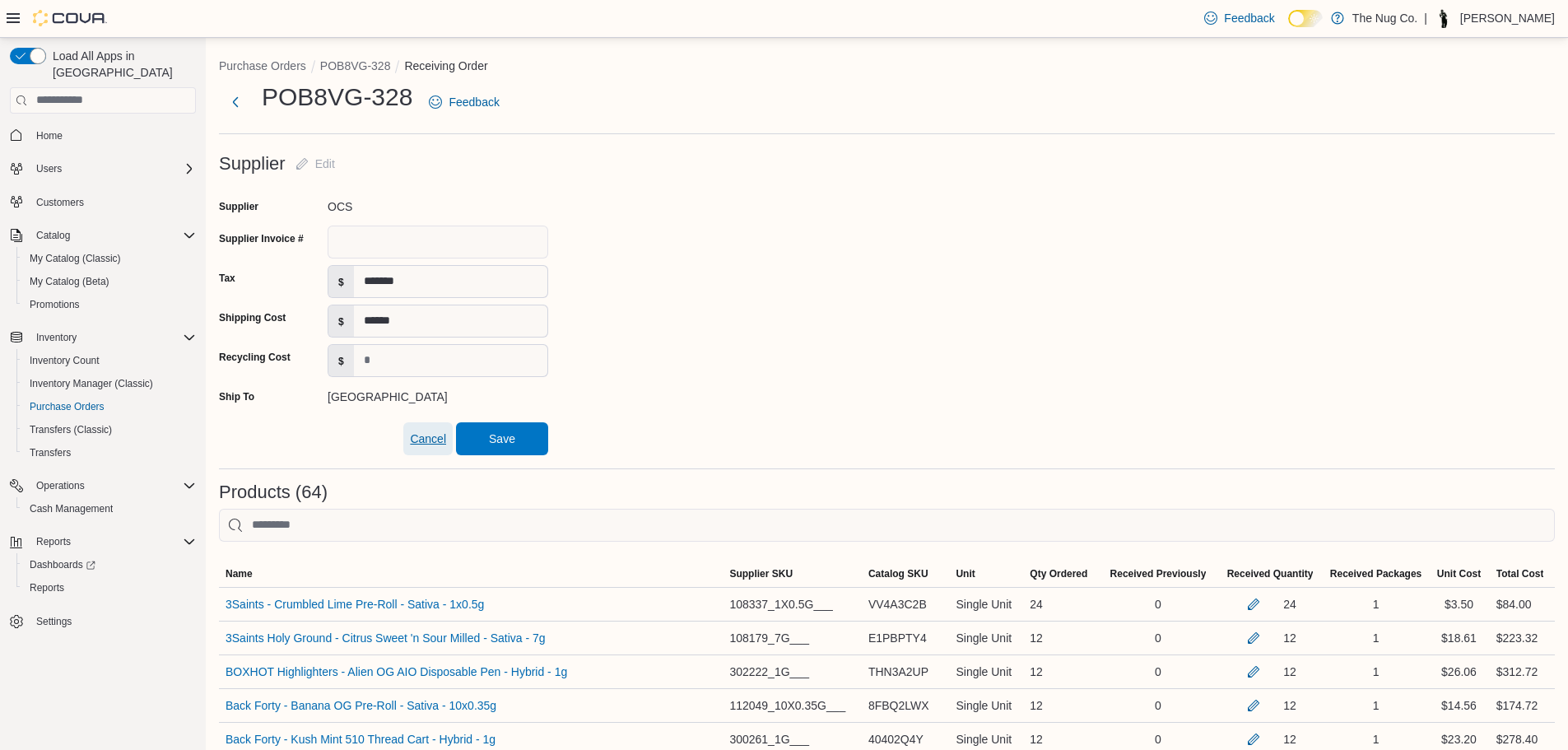
click at [423, 439] on span "Cancel" at bounding box center [428, 438] width 37 height 16
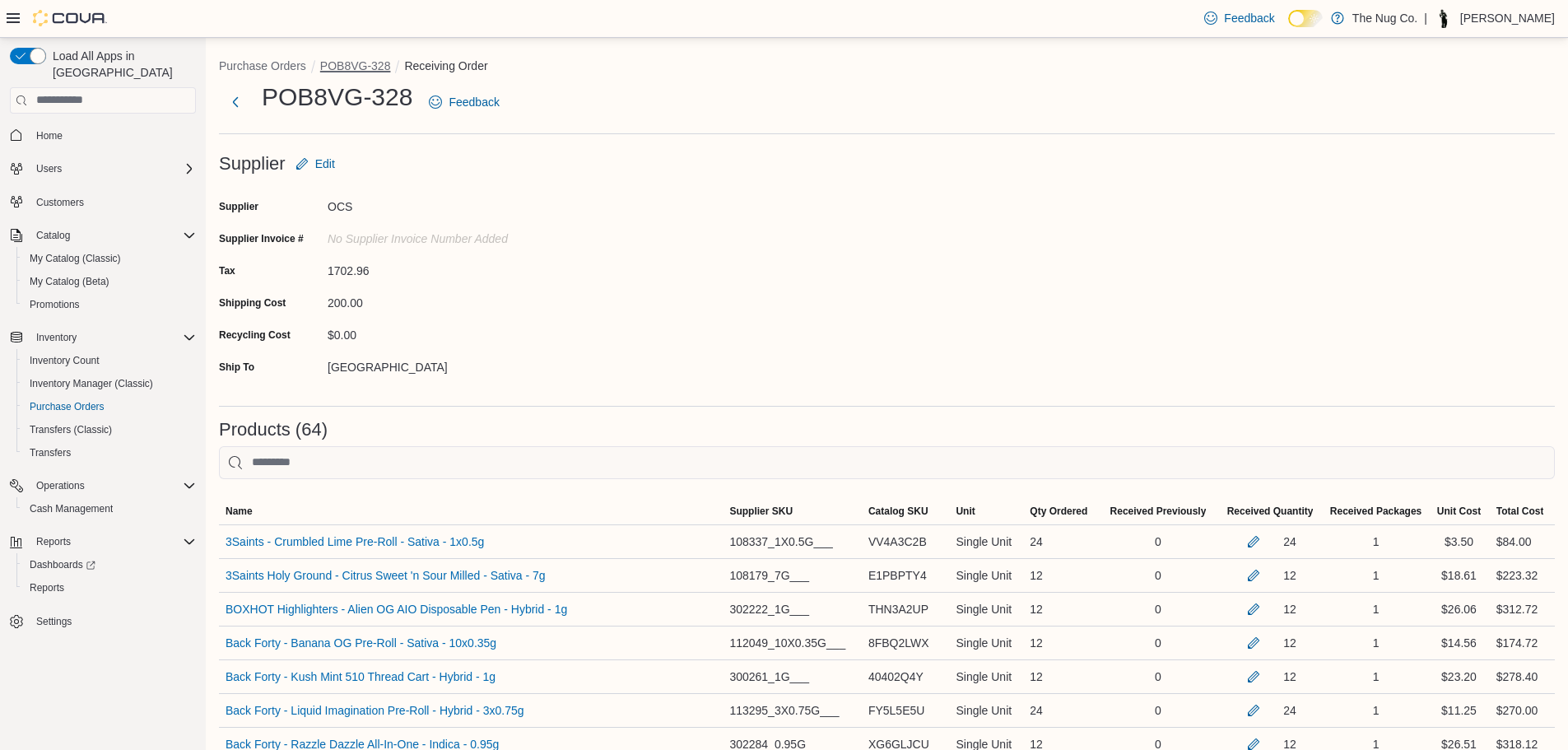
click at [345, 62] on button "POB8VG-328" at bounding box center [354, 65] width 71 height 13
